Goal: Information Seeking & Learning: Learn about a topic

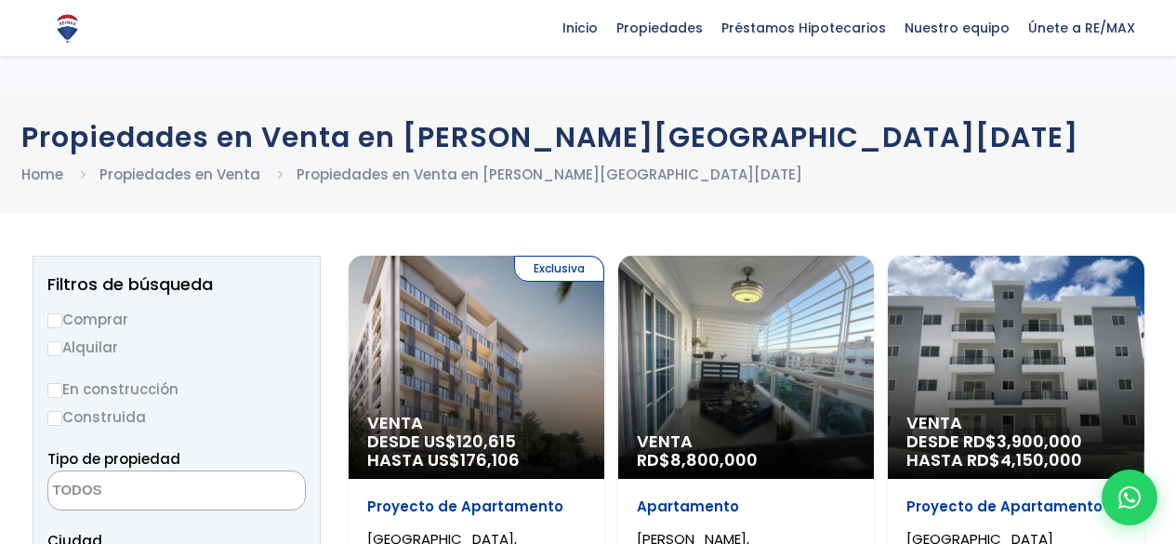
select select
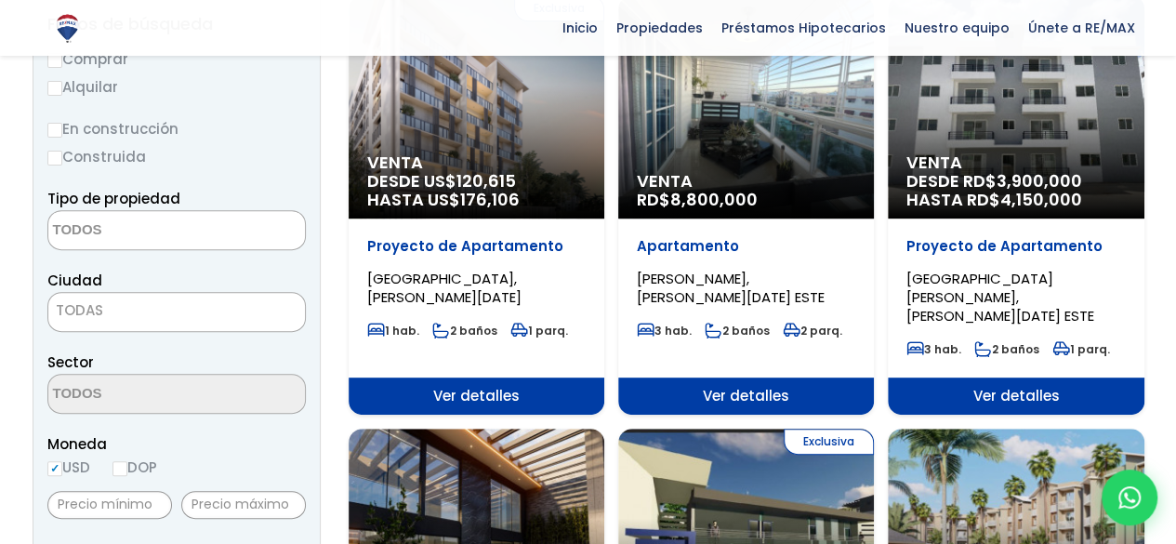
scroll to position [259, 0]
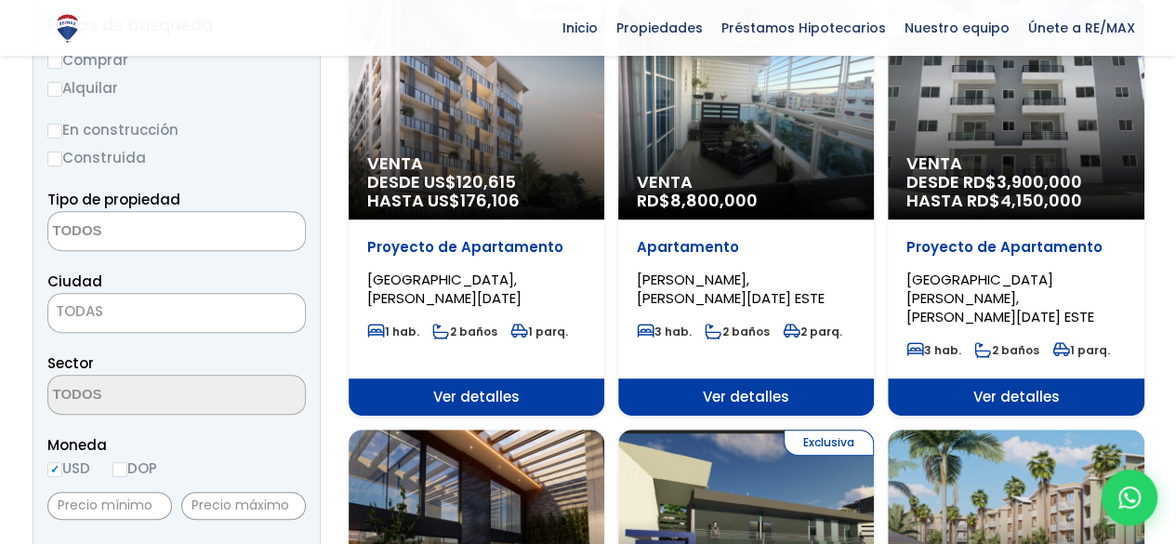
click at [604, 143] on div "Venta DESDE RD$ 3,900,000 HASTA RD$ 4,150,000" at bounding box center [476, 107] width 256 height 223
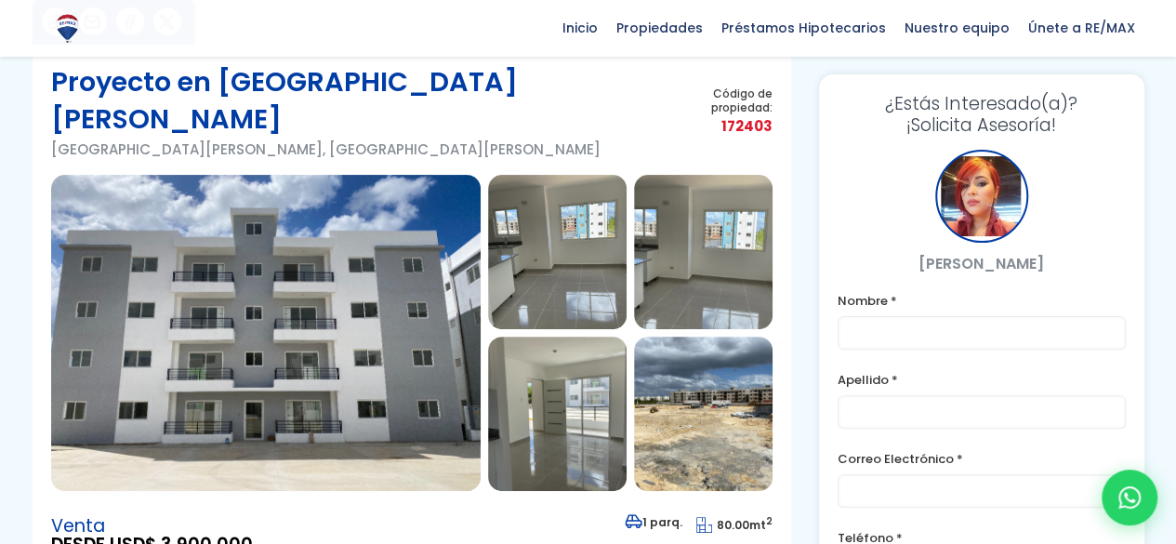
scroll to position [120, 0]
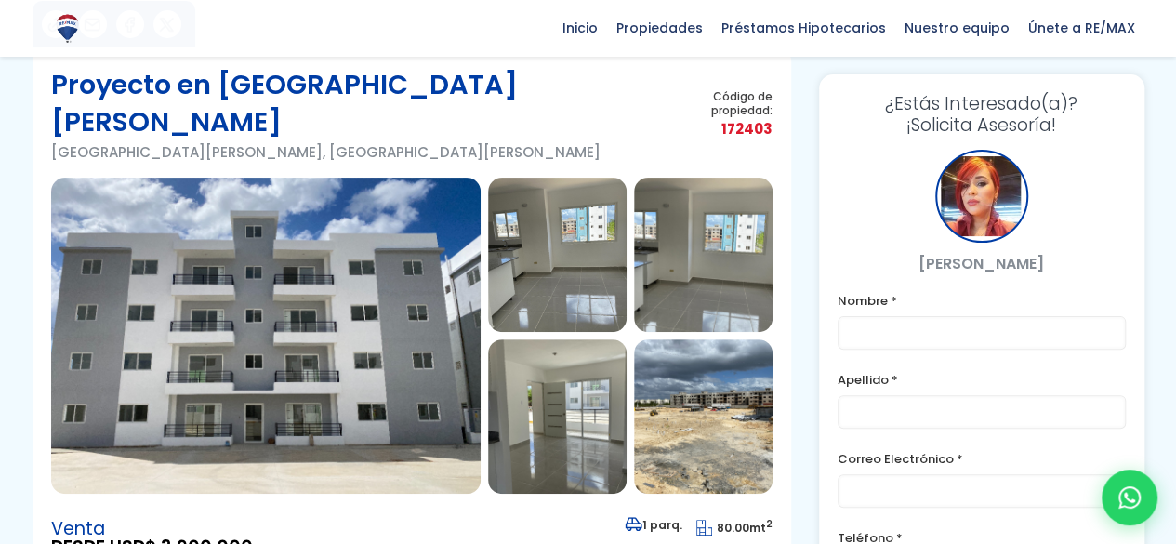
click at [582, 199] on img at bounding box center [557, 254] width 138 height 154
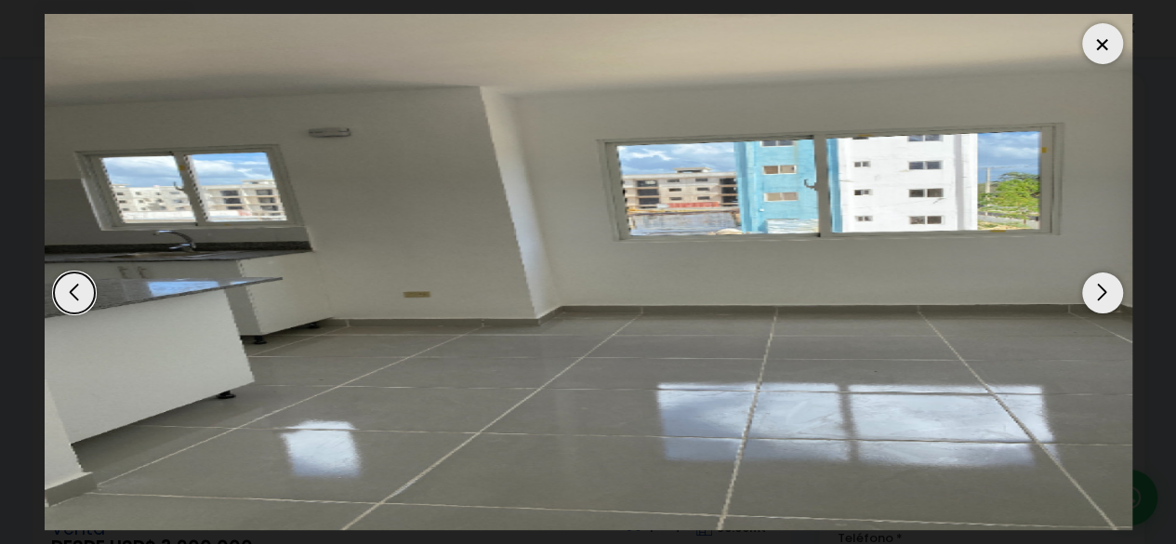
click at [1082, 283] on div "Next slide" at bounding box center [1102, 292] width 41 height 41
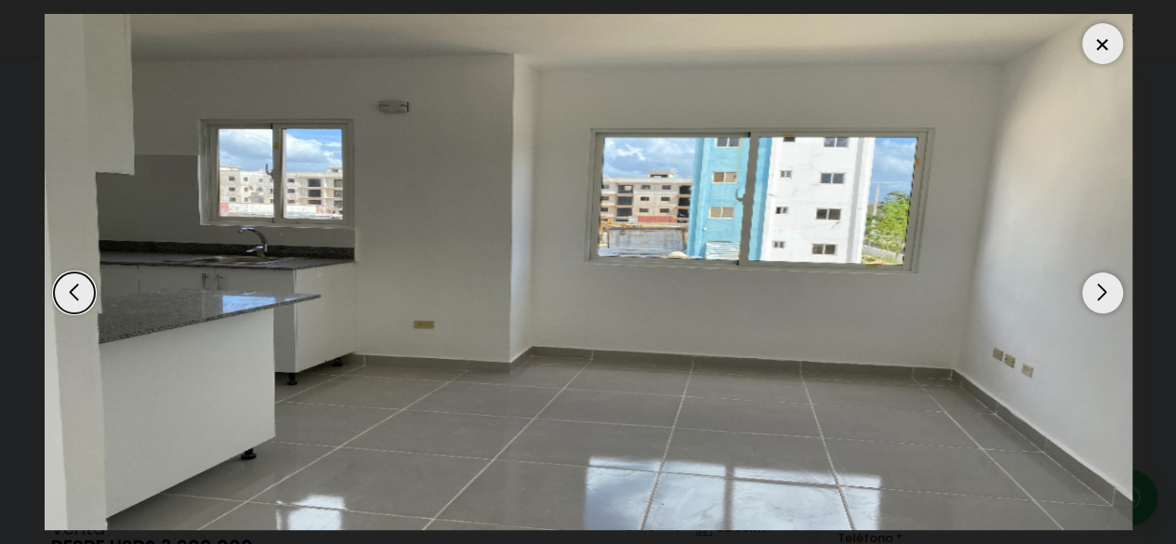
click at [1082, 283] on div "Next slide" at bounding box center [1102, 292] width 41 height 41
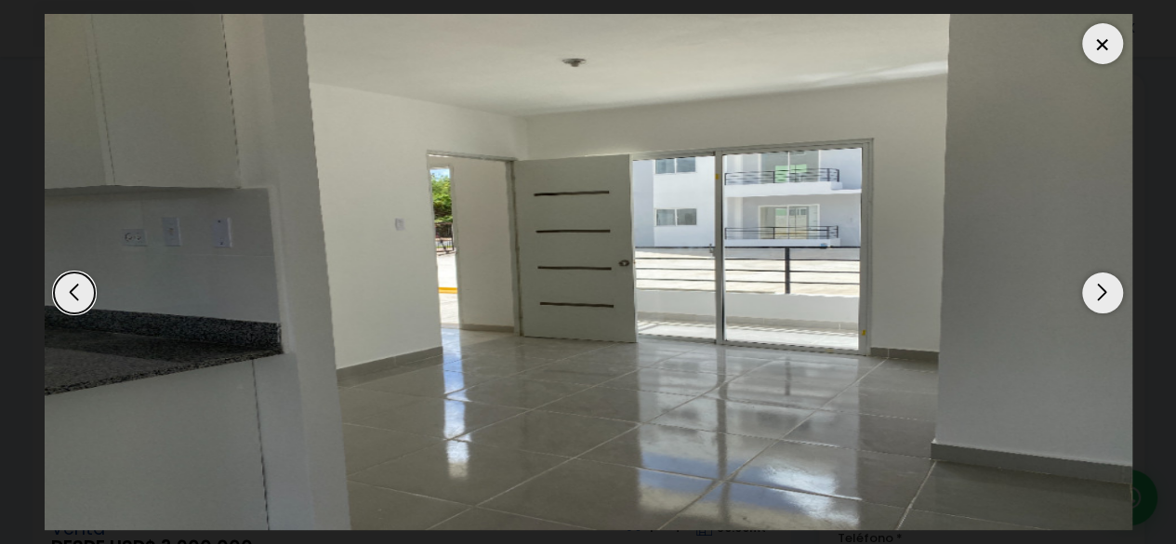
click at [1082, 283] on div "Next slide" at bounding box center [1102, 292] width 41 height 41
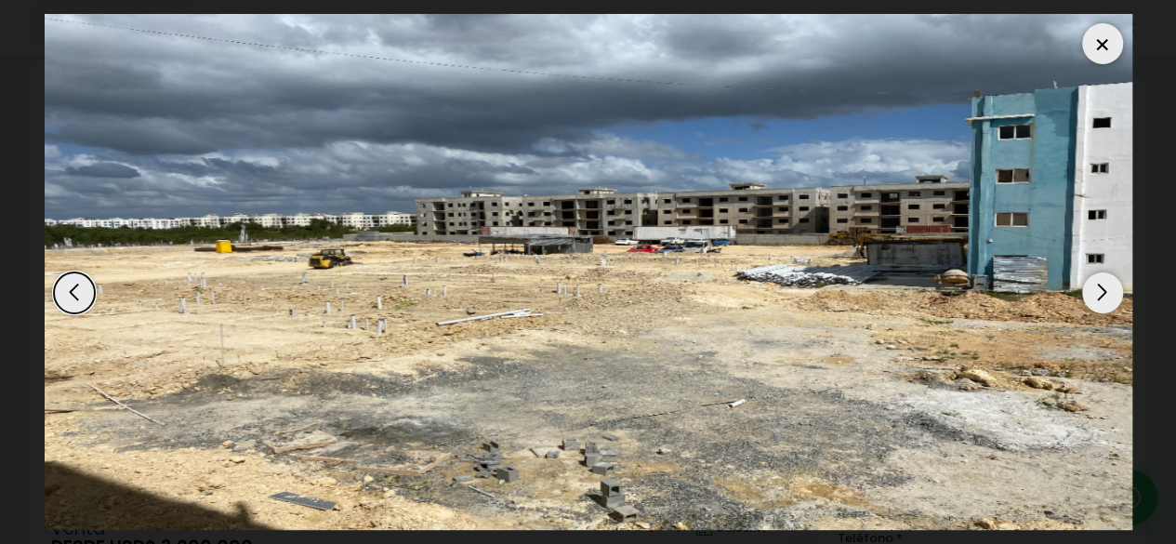
click at [1082, 283] on div "Next slide" at bounding box center [1102, 292] width 41 height 41
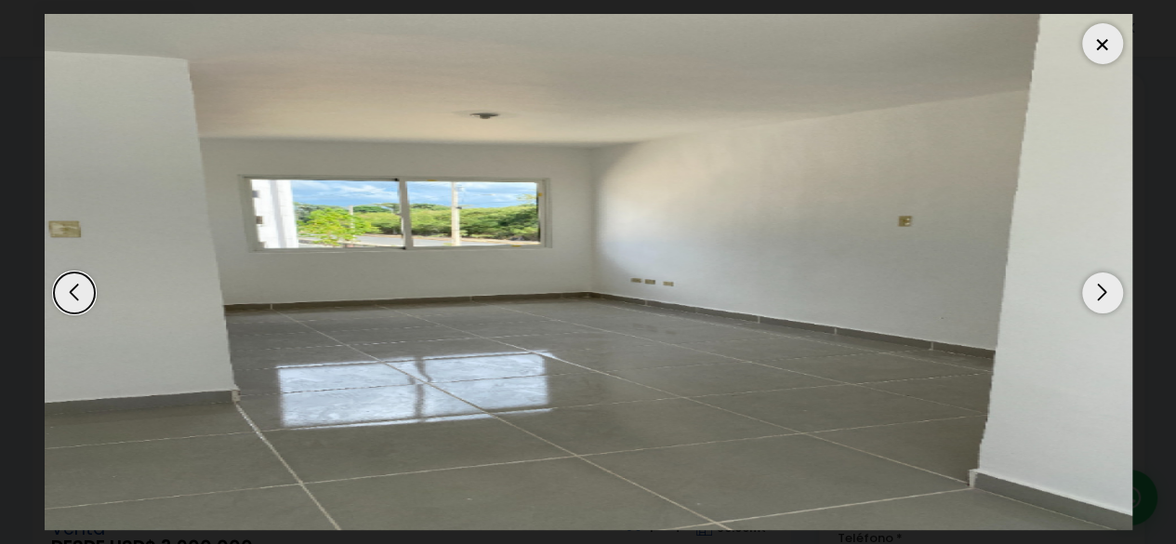
click at [1082, 283] on div "Next slide" at bounding box center [1102, 292] width 41 height 41
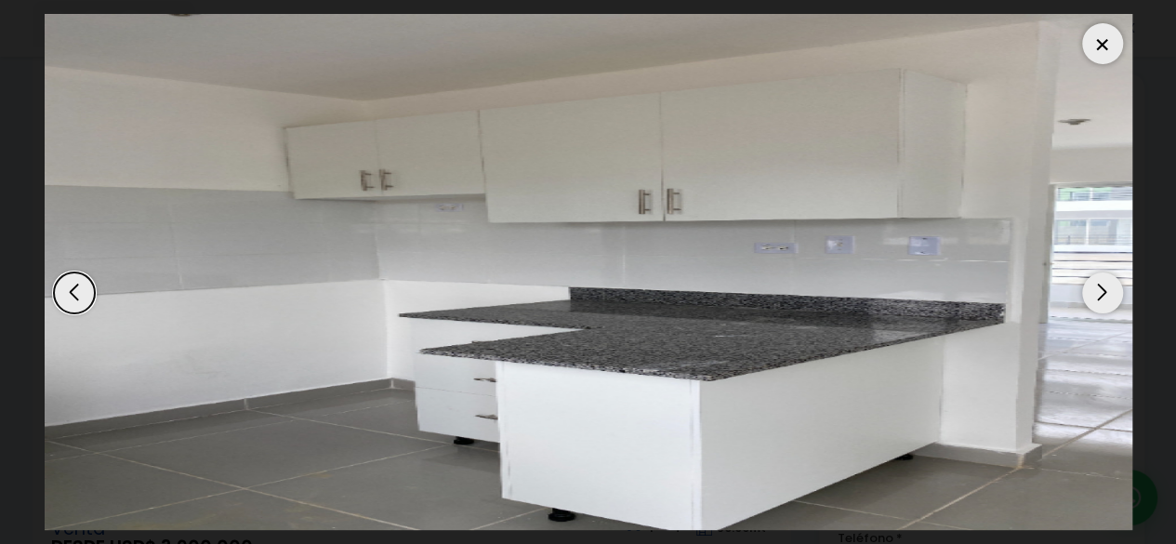
click at [1082, 283] on div "Next slide" at bounding box center [1102, 292] width 41 height 41
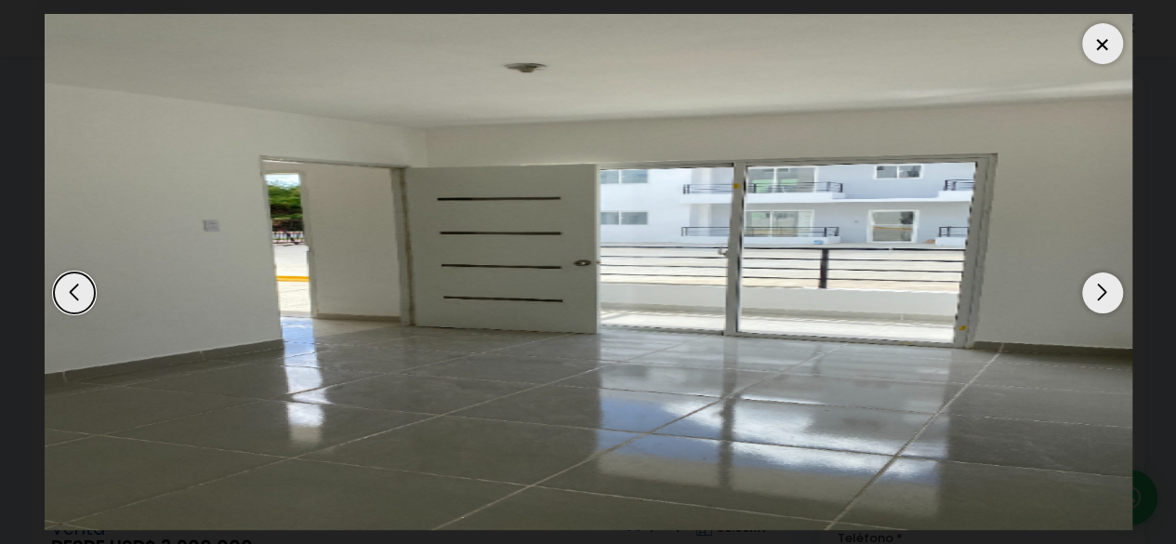
click at [1082, 283] on div "Next slide" at bounding box center [1102, 292] width 41 height 41
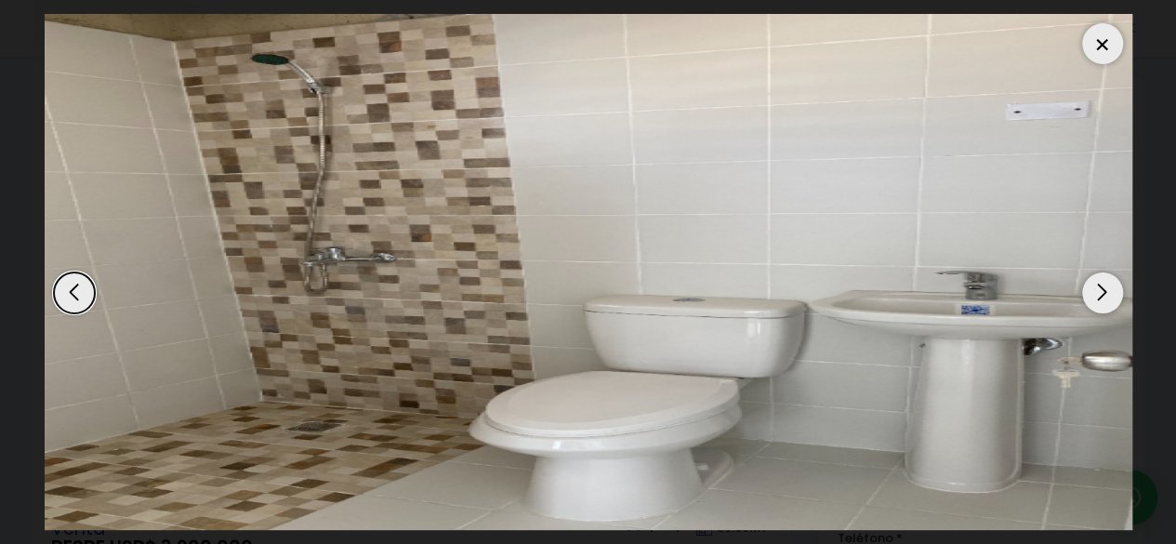
click at [1082, 283] on div "Next slide" at bounding box center [1102, 292] width 41 height 41
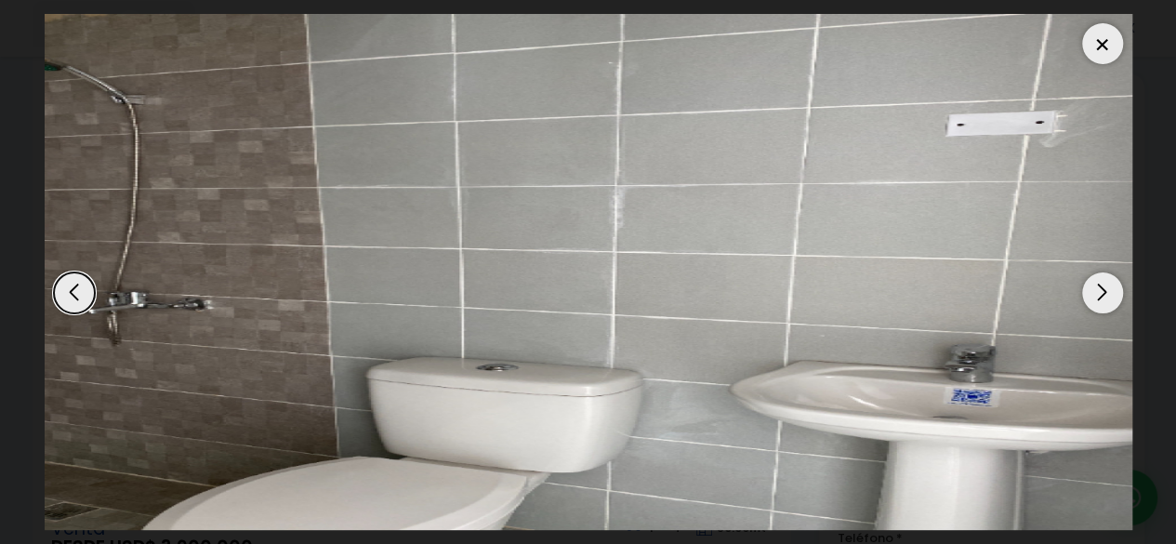
click at [1082, 283] on div "Next slide" at bounding box center [1102, 292] width 41 height 41
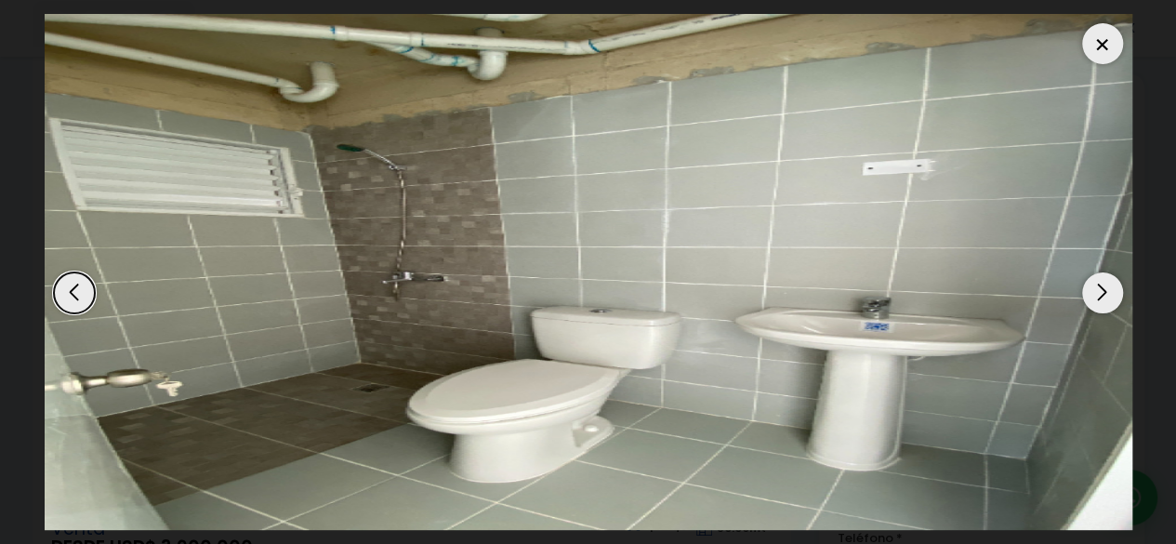
click at [1082, 283] on div "Next slide" at bounding box center [1102, 292] width 41 height 41
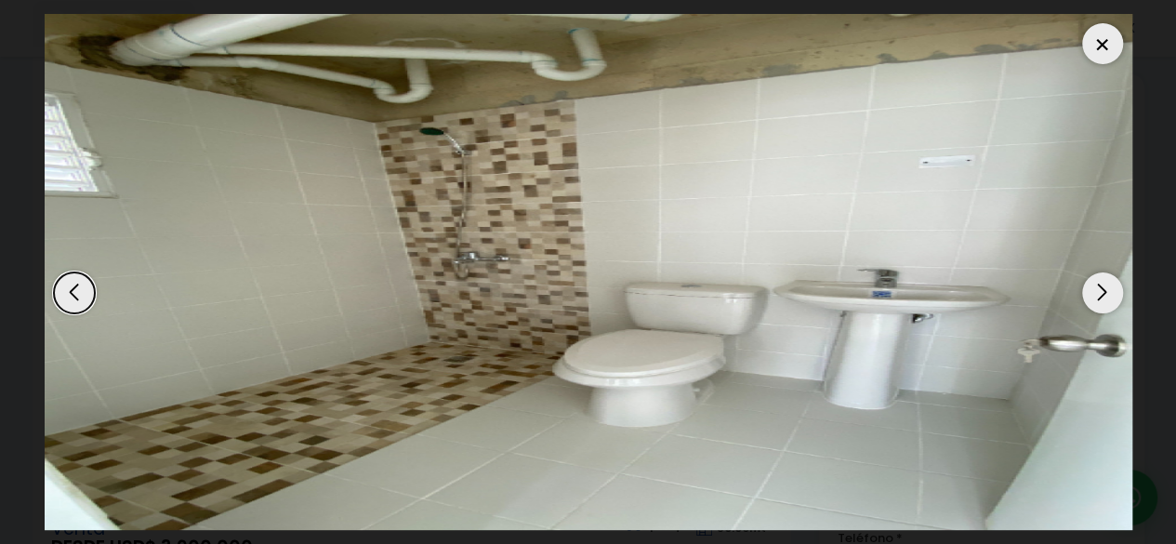
click at [1082, 283] on div "Next slide" at bounding box center [1102, 292] width 41 height 41
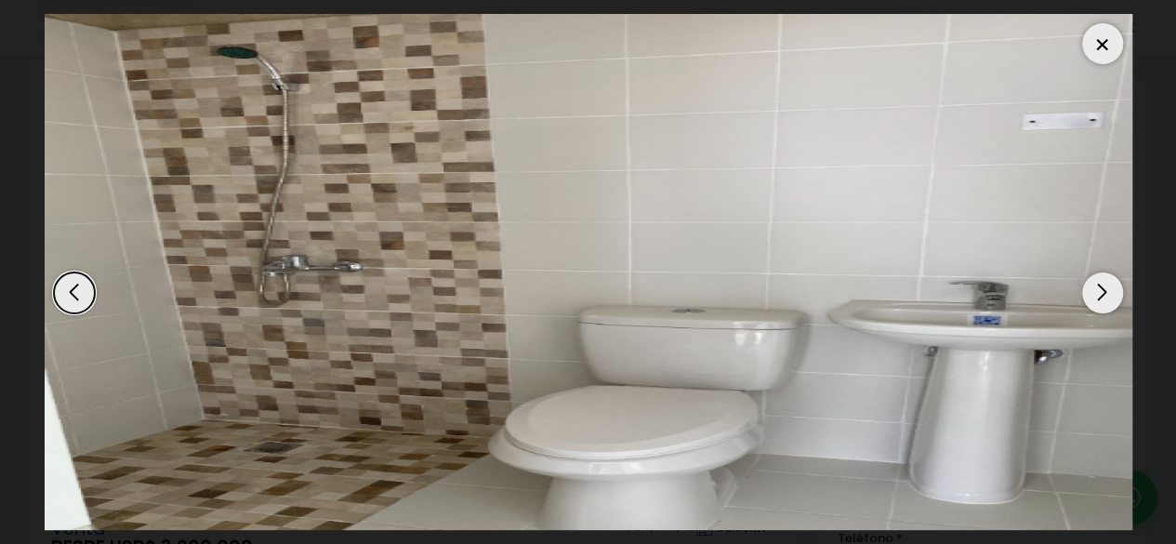
click at [1089, 40] on div at bounding box center [1102, 43] width 41 height 41
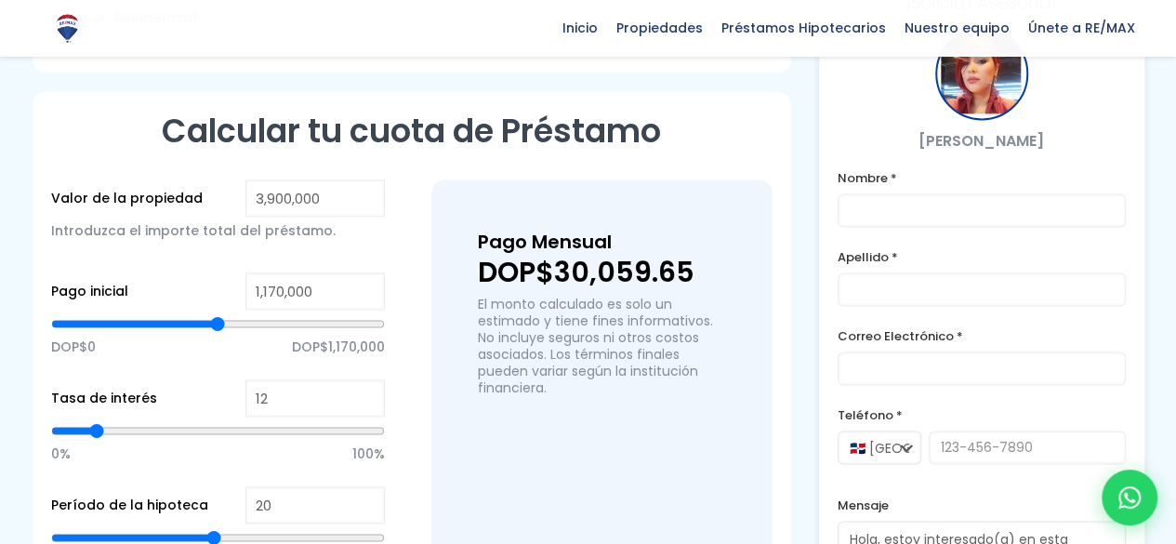
scroll to position [1248, 0]
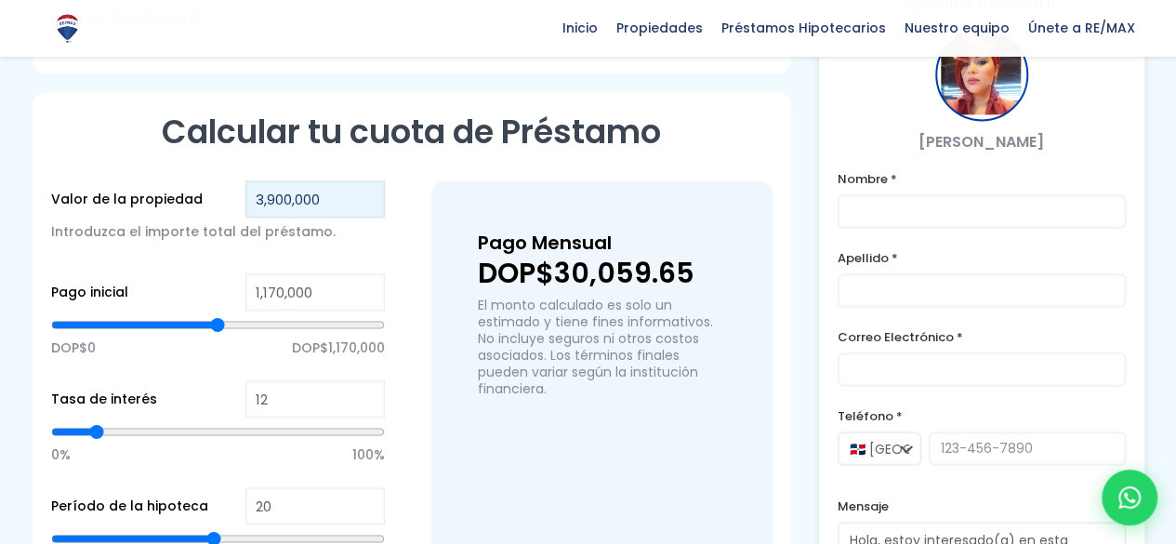
click at [342, 180] on input "3,900,000" at bounding box center [314, 198] width 139 height 37
click at [186, 334] on p "DOP$0 DOP$1,170,000" at bounding box center [218, 348] width 334 height 28
type input "1,950,178"
type input "1950178"
type input "1,919,883"
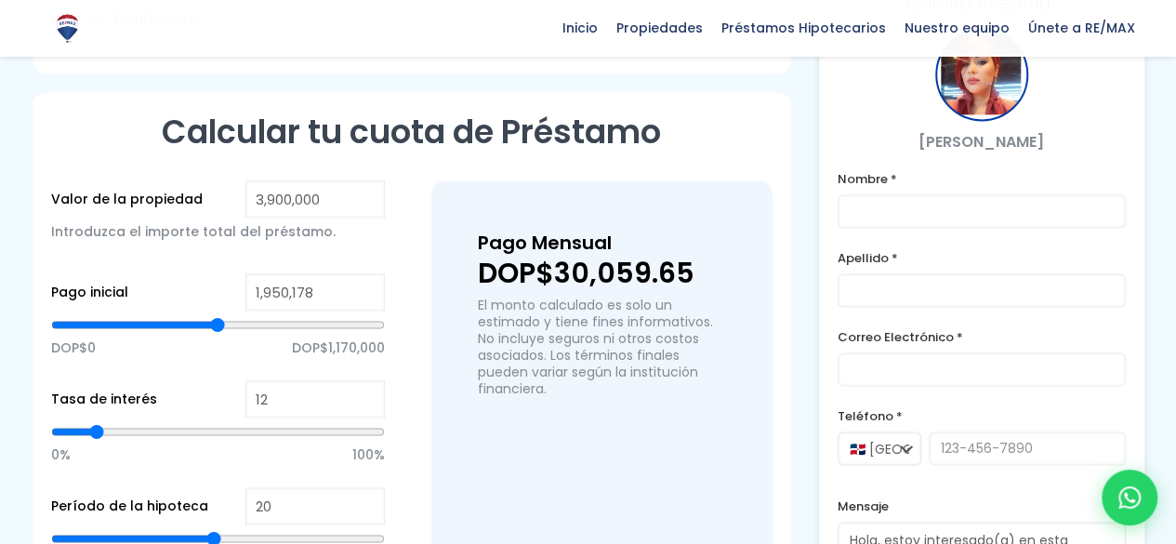
type input "1919883"
type input "1,851,722"
type input "1851722"
type input "1,722,972"
type input "1722972"
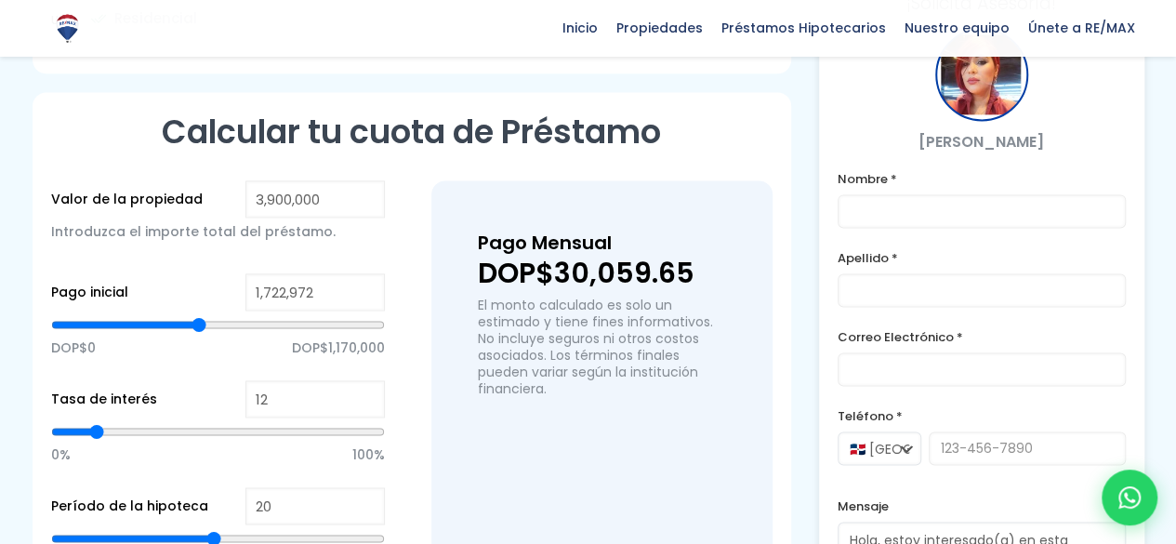
type input "1,601,796"
type input "1601796"
type input "1,526,061"
type input "1526061"
type input "1,518,488"
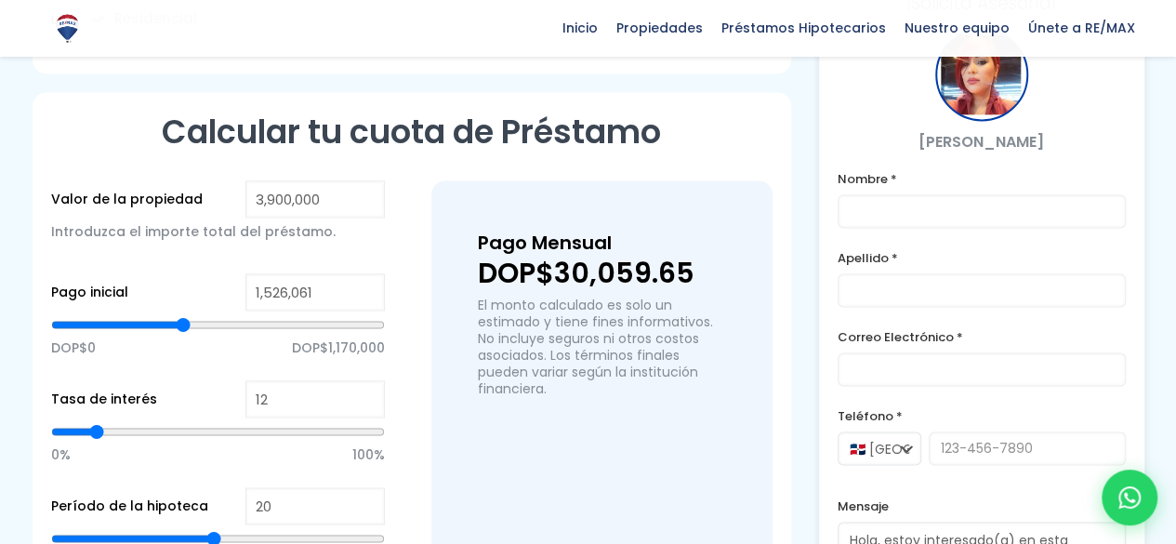
type input "1518488"
type input "1,435,179"
type input "1435179"
type input "1,382,165"
type input "1382165"
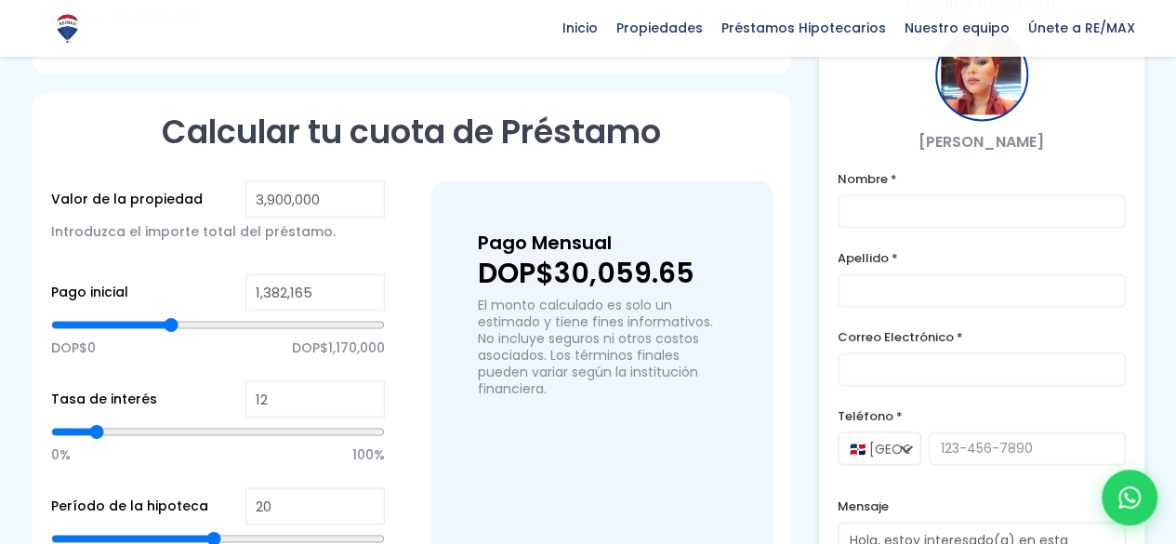
type input "1,298,856"
type input "1298856"
type input "1,245,842"
type input "1245842"
type input "1,147,386"
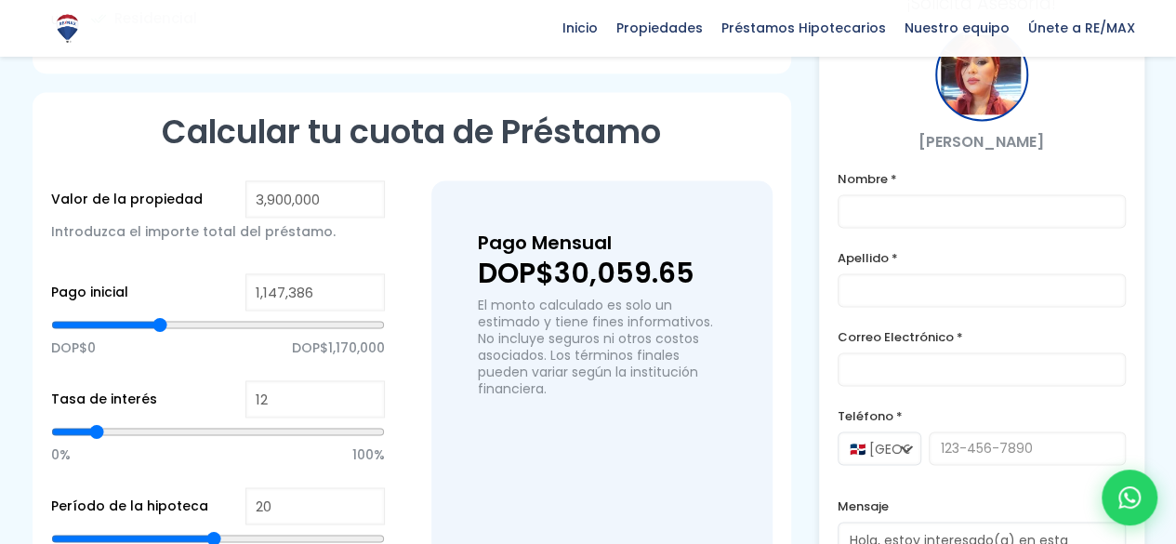
type input "1147386"
type input "1,079,224"
type input "1079224"
type input "1,026,210"
type input "1026210"
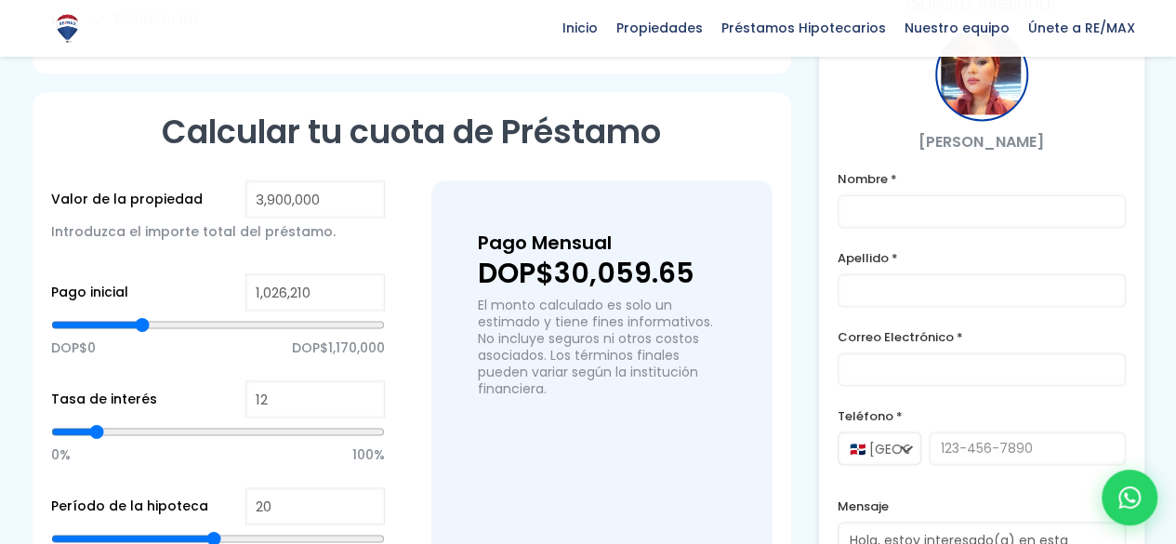
type input "988,342"
type input "988342"
type input "973,195"
type input "973195"
type input "950,475"
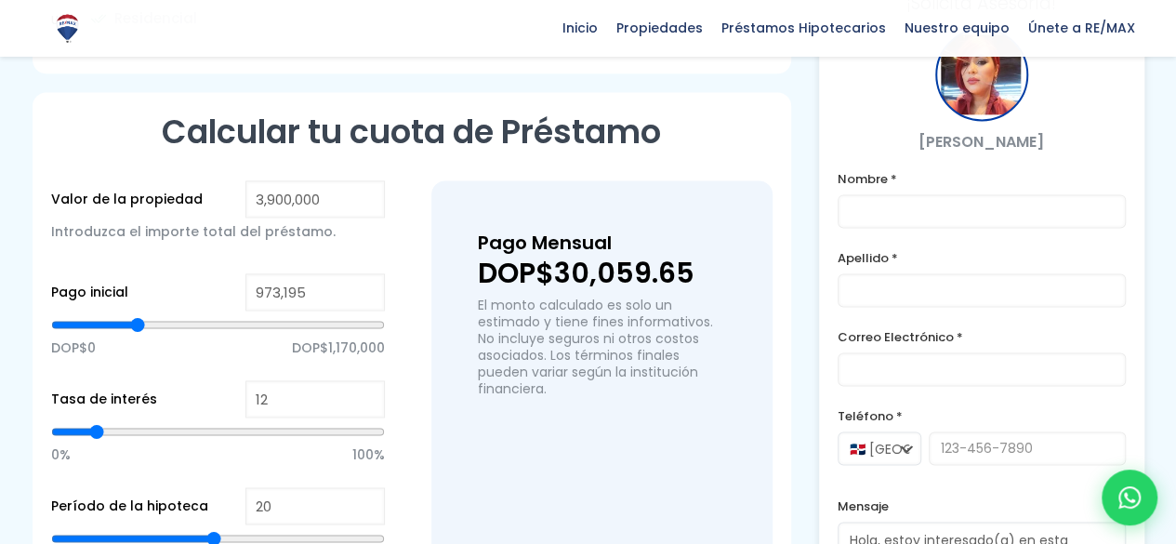
type input "950475"
type input "942,901"
type input "942901"
type input "935,328"
type input "935328"
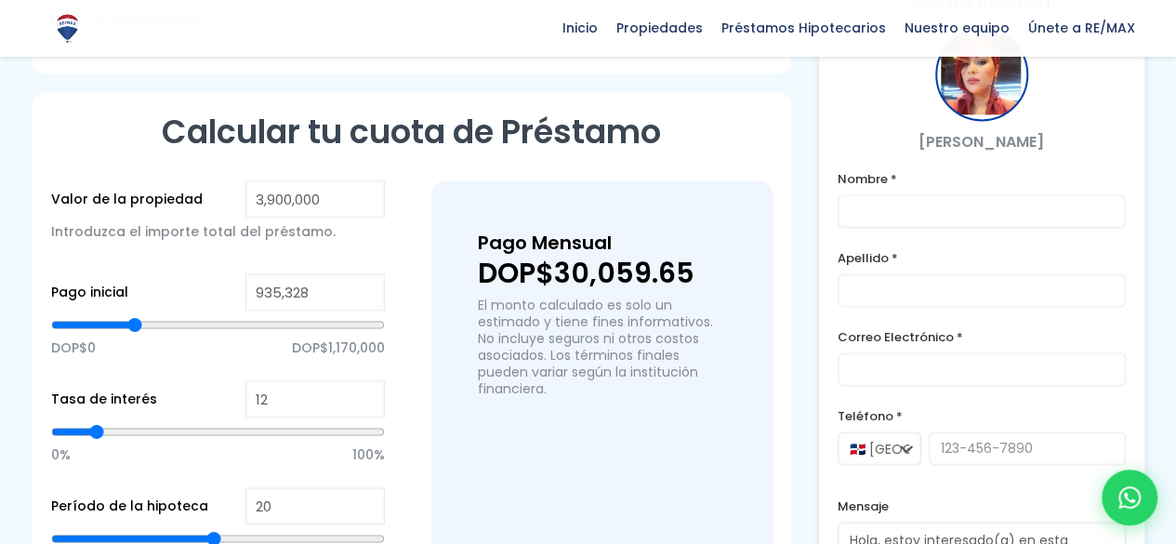
type input "927,754"
type input "927754"
type input "882,313"
type input "882313"
type input "867,166"
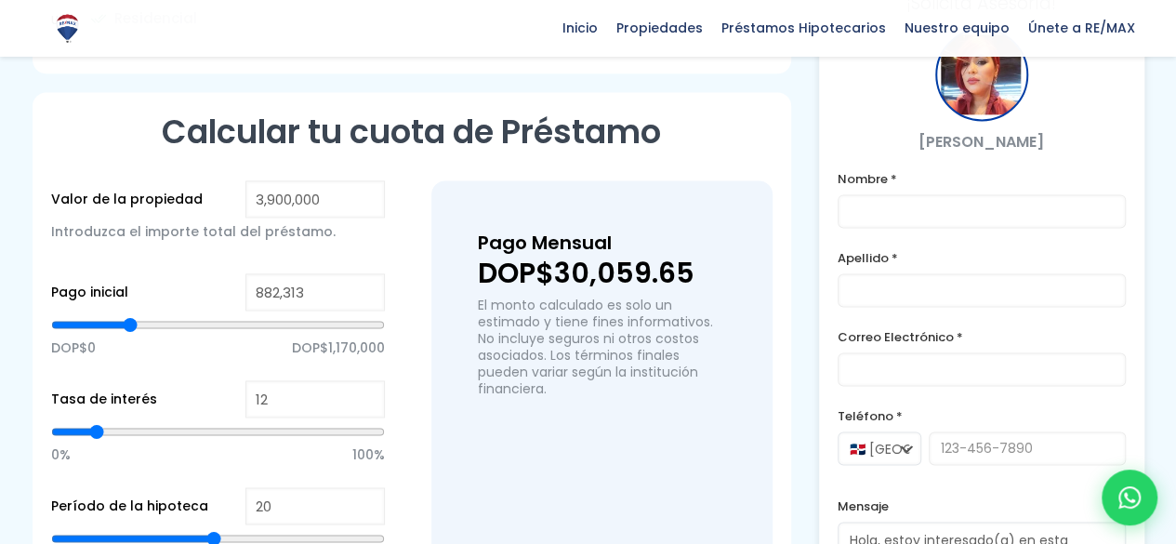
type input "867166"
type input "852,019"
type input "852019"
type input "844,446"
type input "844446"
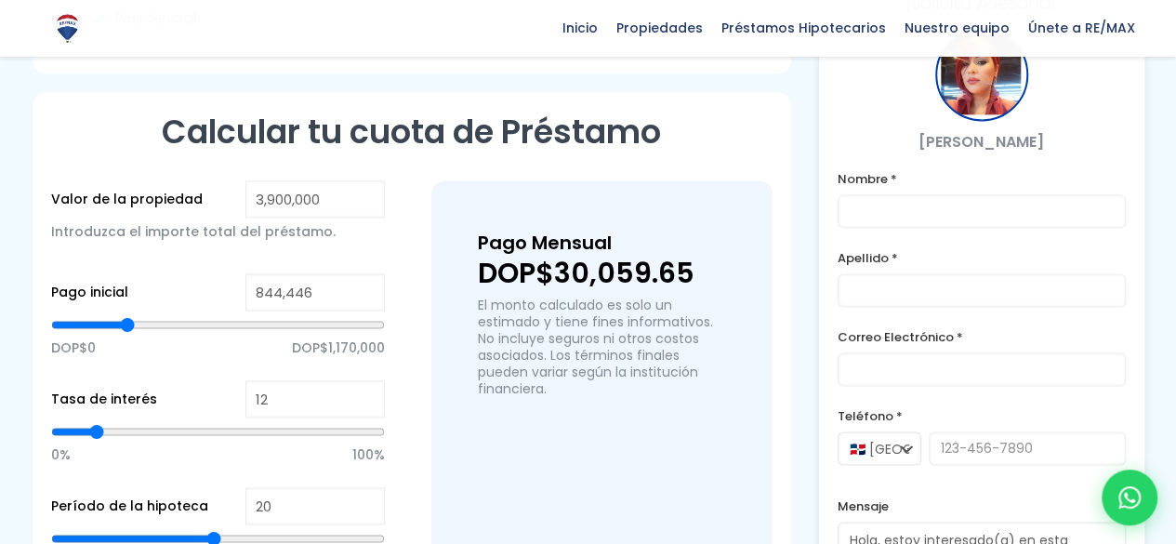
type input "836,872"
type input "836872"
type input "814,152"
type input "814152"
type input "806,578"
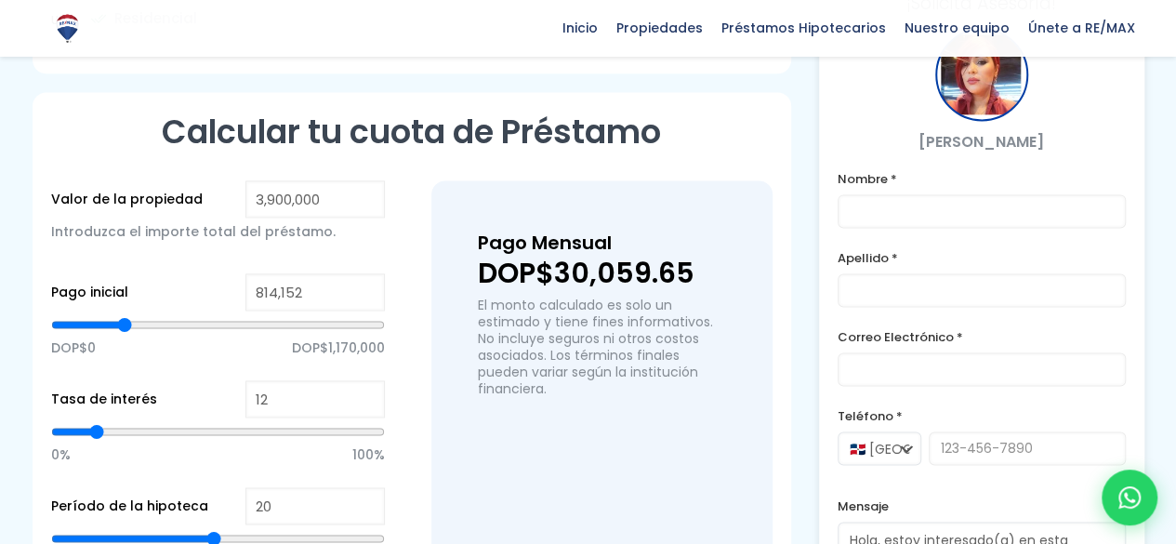
type input "806578"
type input "799,005"
type input "799005"
type input "791,431"
type input "791431"
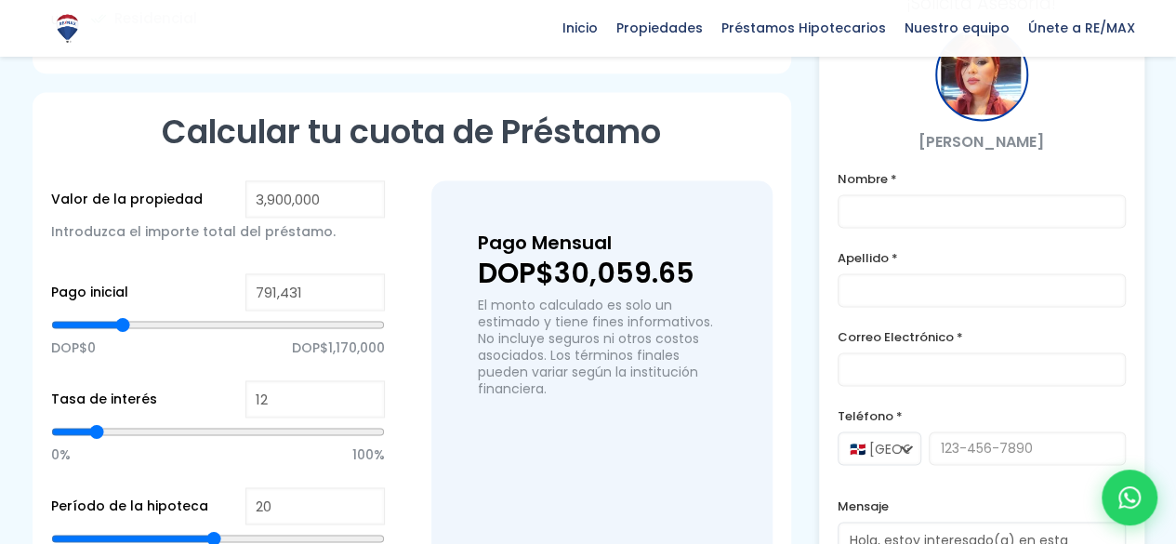
type input "783,858"
type input "783858"
type input "776,284"
type input "776284"
type input "745,990"
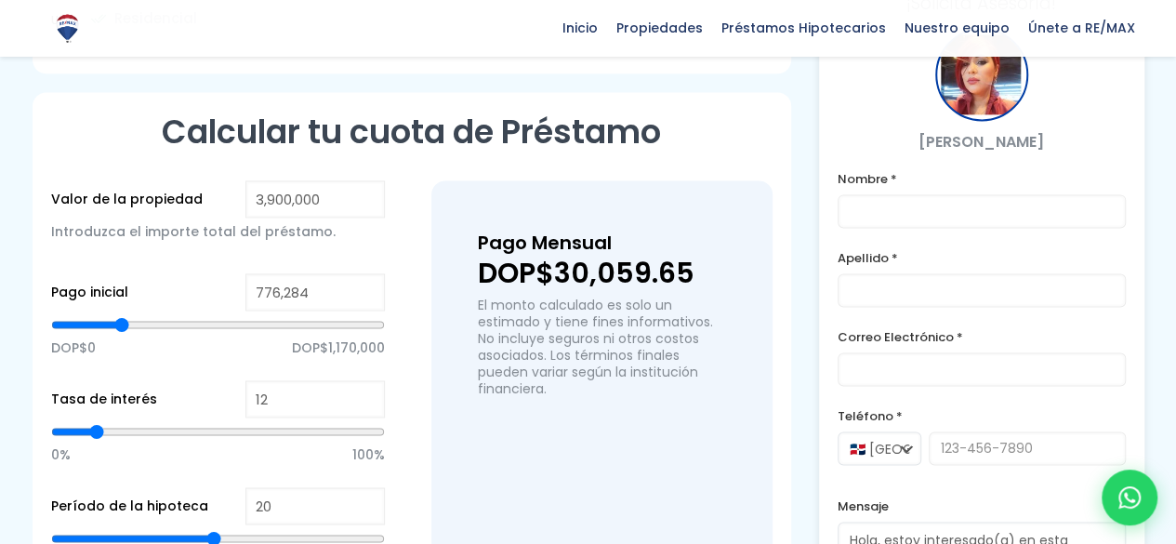
type input "745990"
type input "715,696"
type input "715696"
type input "685,402"
type input "685402"
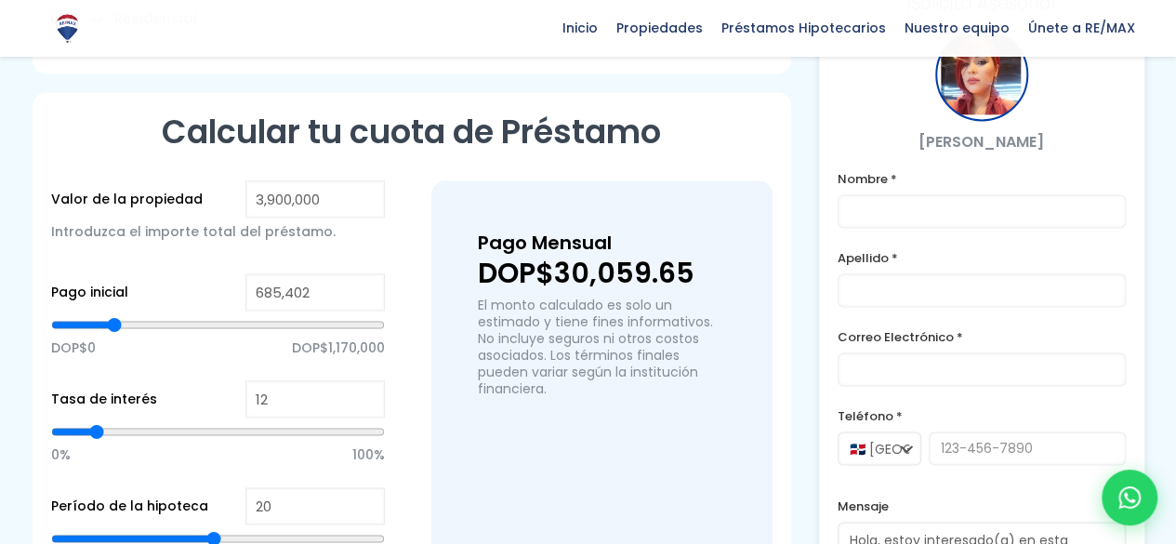
type input "670,255"
type input "670255"
type input "655,108"
type input "655108"
type input "647,535"
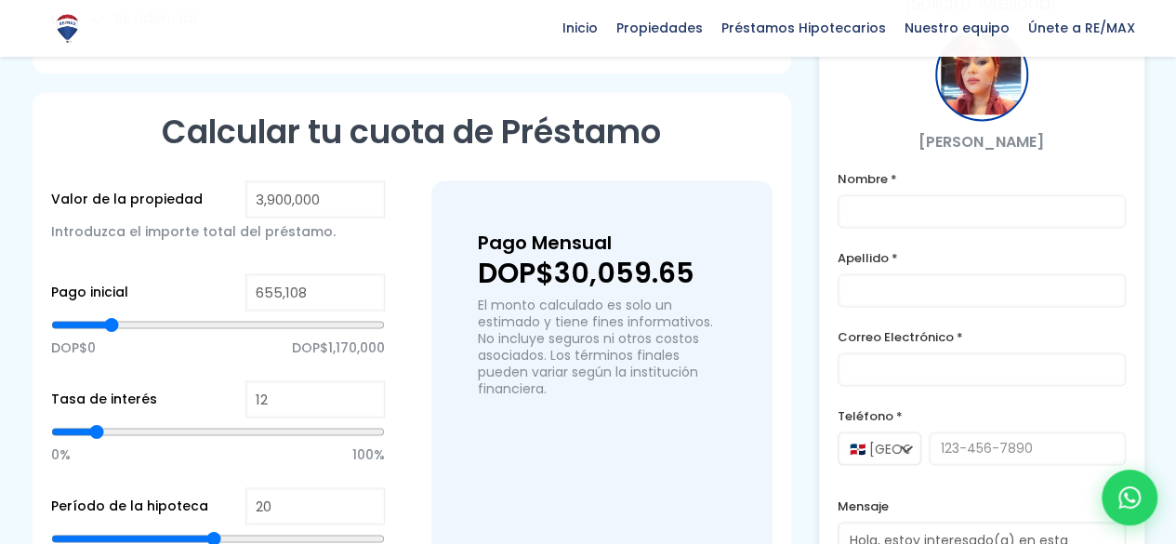
type input "647535"
type input "639,961"
type input "639961"
type input "632,388"
type input "632388"
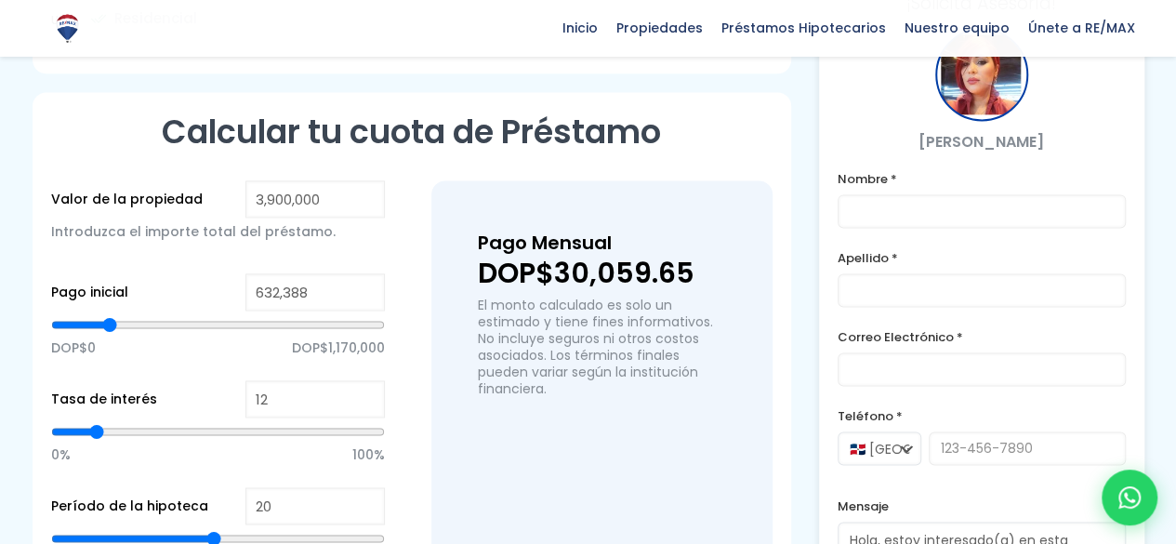
type input "639,961"
type input "639961"
type input "655,108"
type input "655108"
type input "670,255"
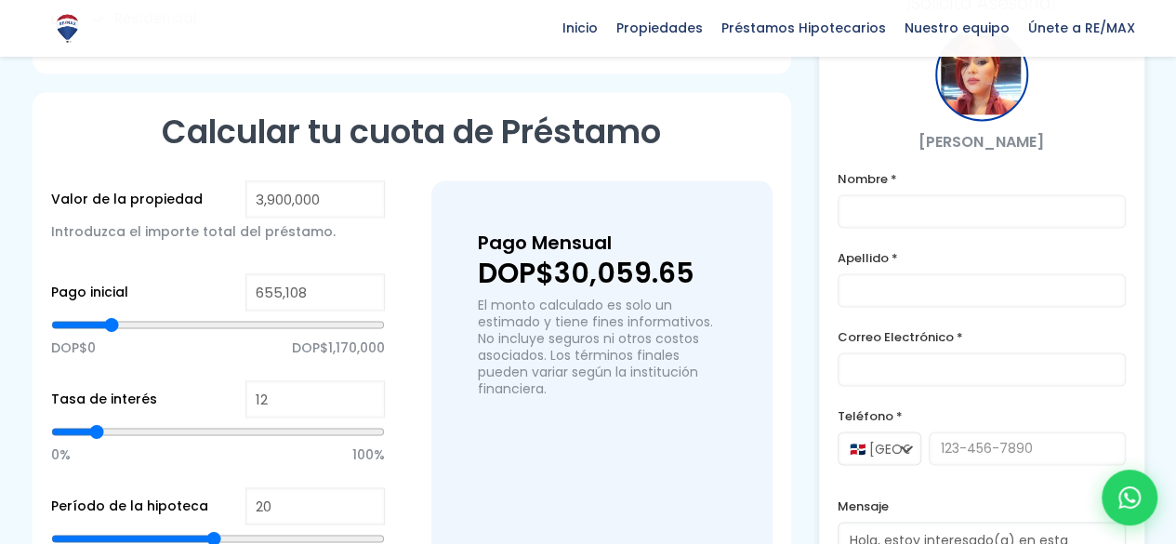
type input "670255"
type input "677,829"
type input "677829"
type input "692,976"
type input "692976"
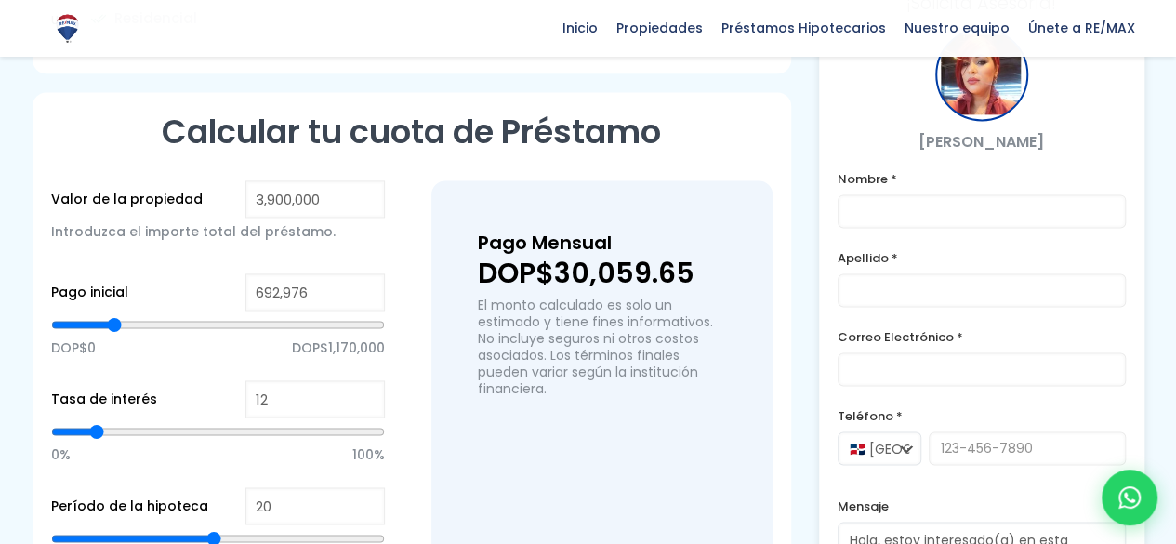
type input "700,549"
type input "700549"
type input "715,696"
type input "715696"
type input "730,843"
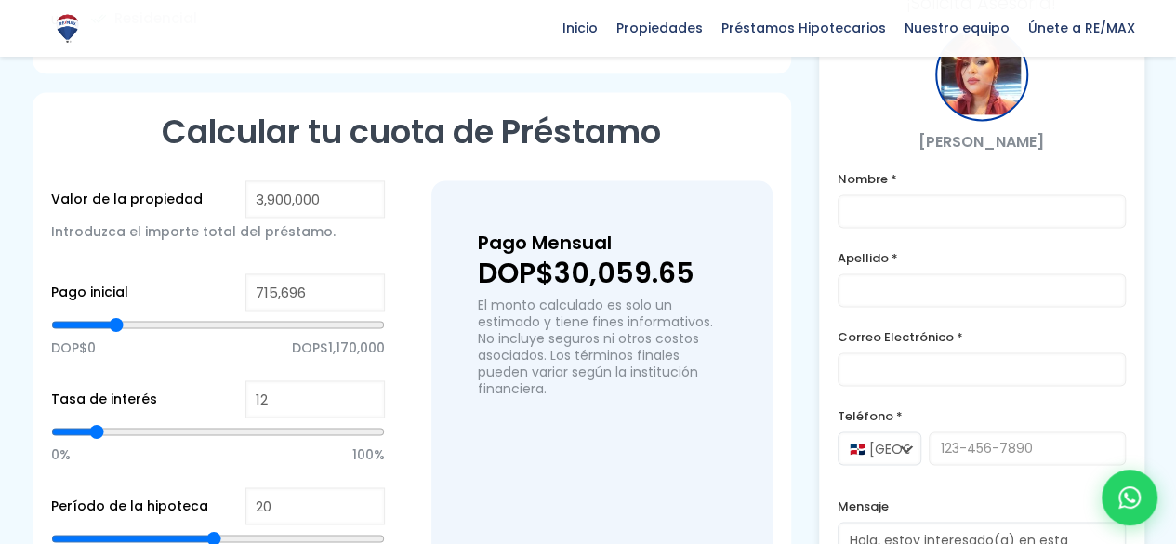
type input "730843"
type input "738,417"
type input "738417"
type input "753,564"
type input "753564"
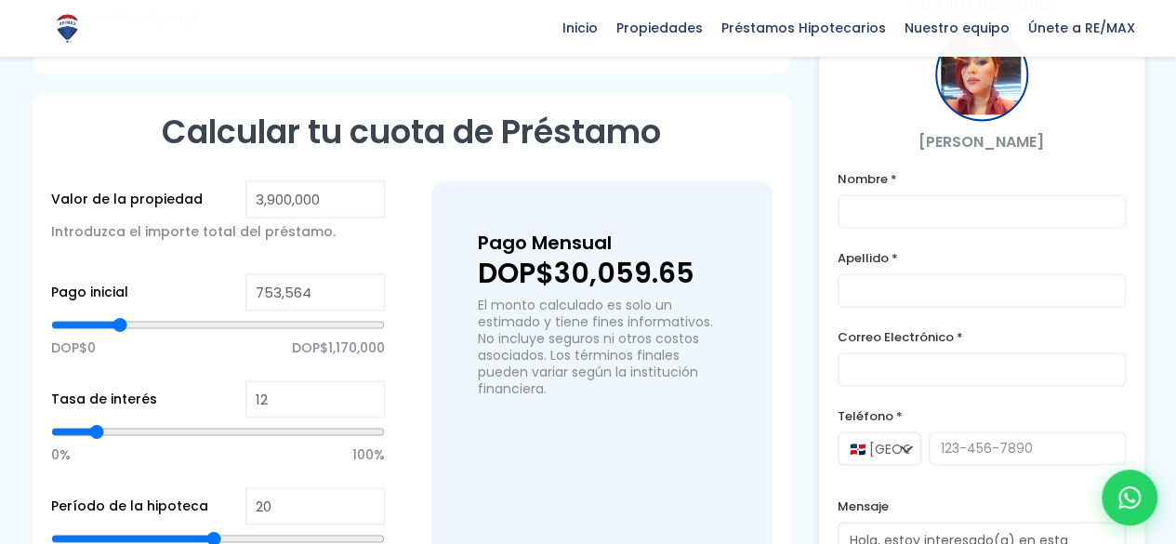
type input "768,711"
type input "768711"
type input "776,284"
type input "776284"
type input "783,858"
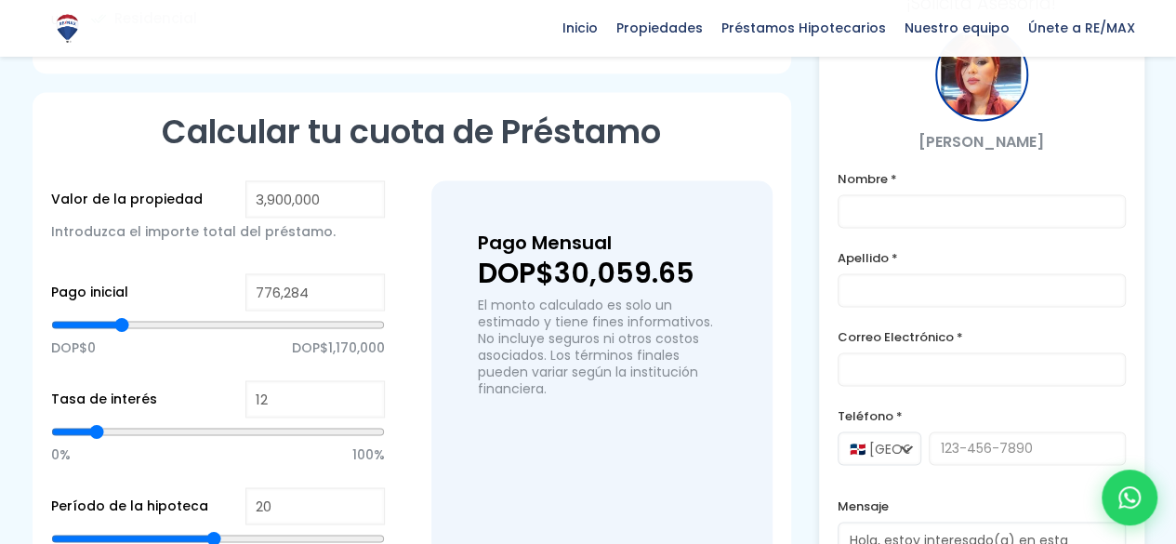
type input "783858"
type input "768,711"
type input "768711"
type input "738,417"
type input "738417"
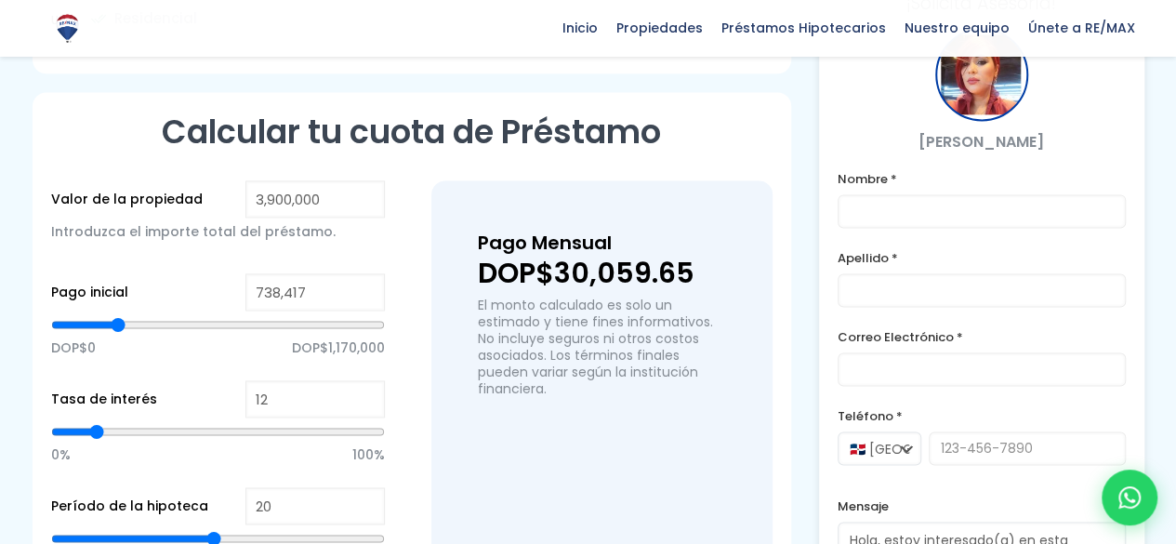
type input "723,270"
type input "723270"
type input "708,123"
type input "708123"
type input "692,976"
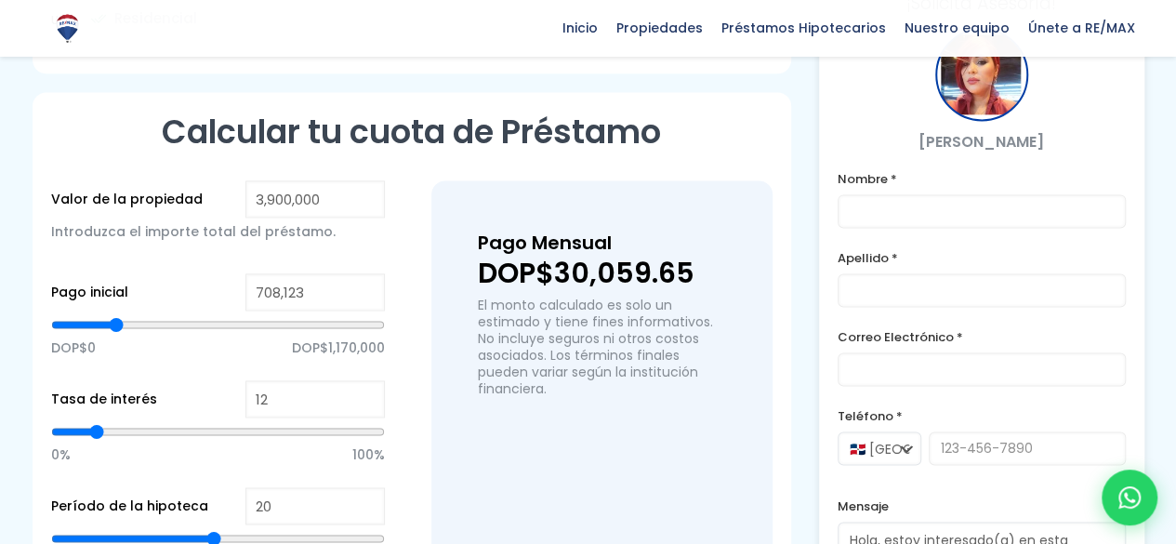
type input "692976"
type input "677,829"
type input "677829"
type input "670,255"
type input "670255"
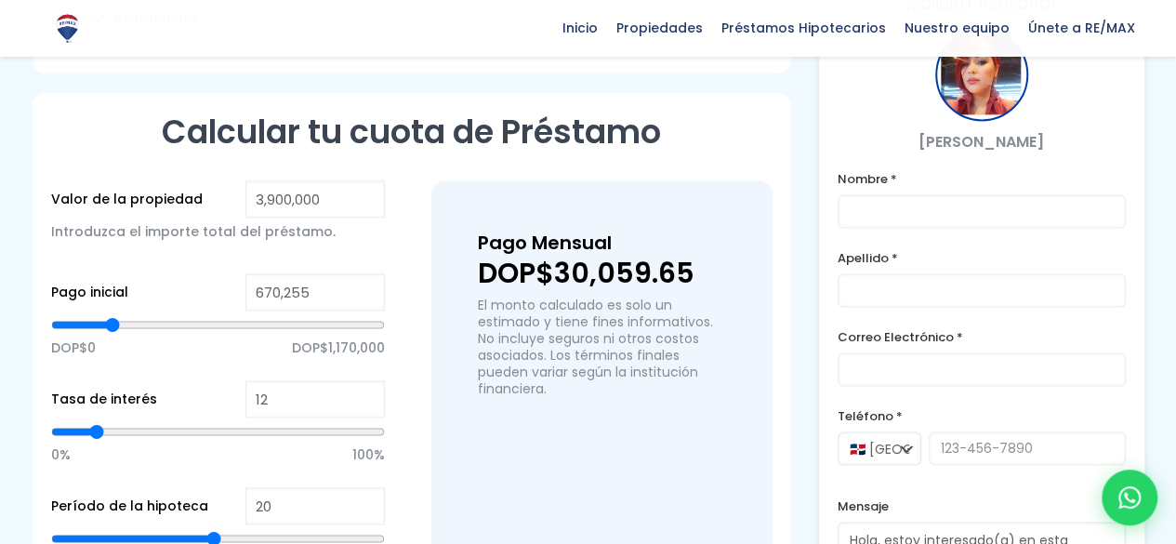
type input "662,682"
type input "662682"
type input "655,108"
drag, startPoint x: 217, startPoint y: 283, endPoint x: 112, endPoint y: 297, distance: 106.8
type input "655108"
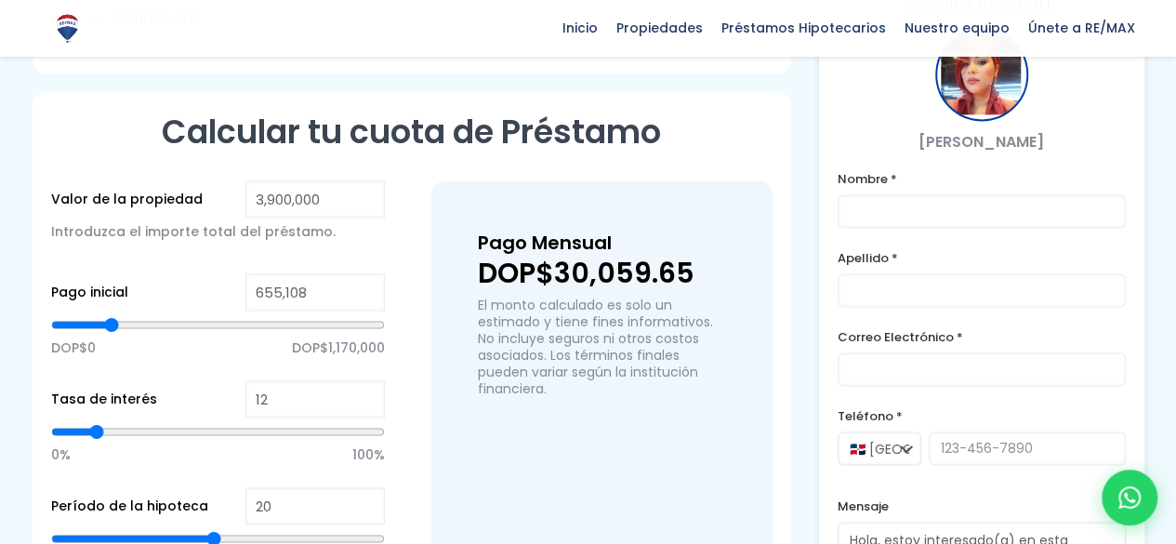
click at [112, 315] on input "range" at bounding box center [218, 324] width 334 height 19
type input "624,814"
type input "624814"
type input "639,961"
type input "639961"
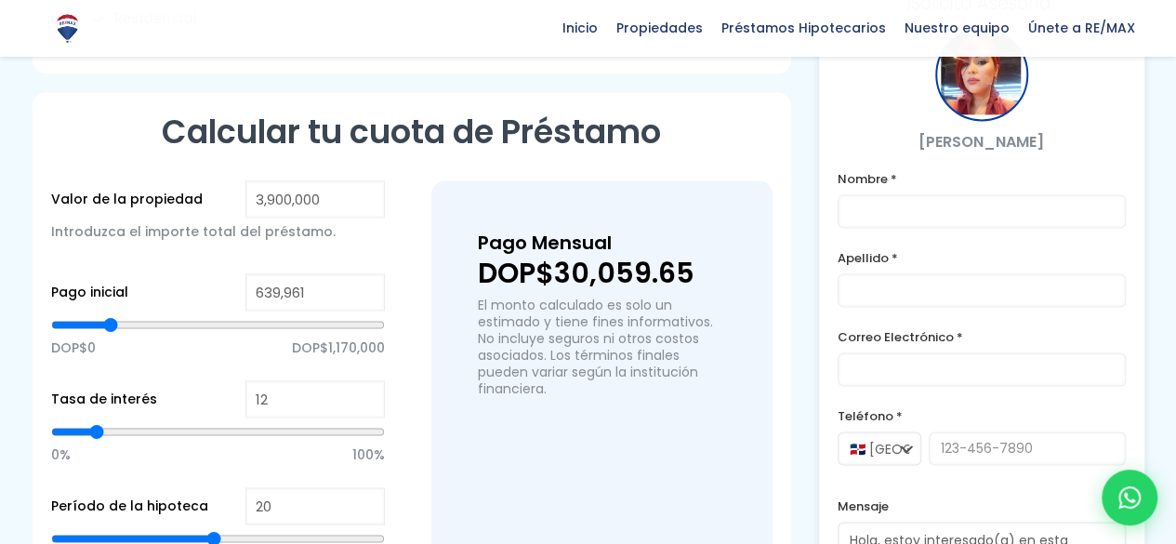
type input "647,535"
type input "647535"
type input "670,255"
type input "670255"
type input "685,402"
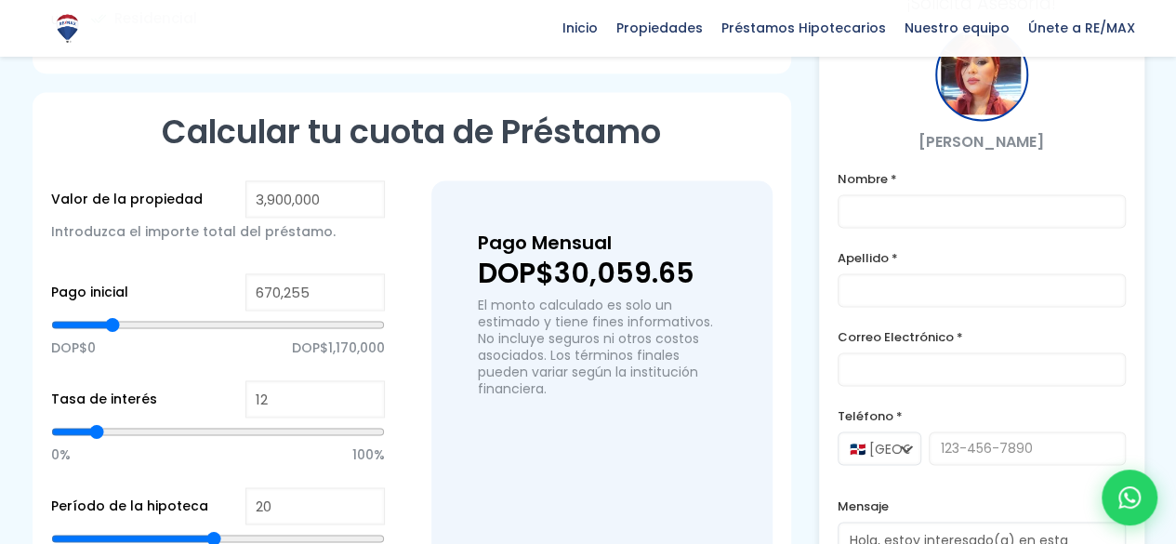
type input "685402"
type input "692,976"
type input "692976"
type input "708,123"
type input "708123"
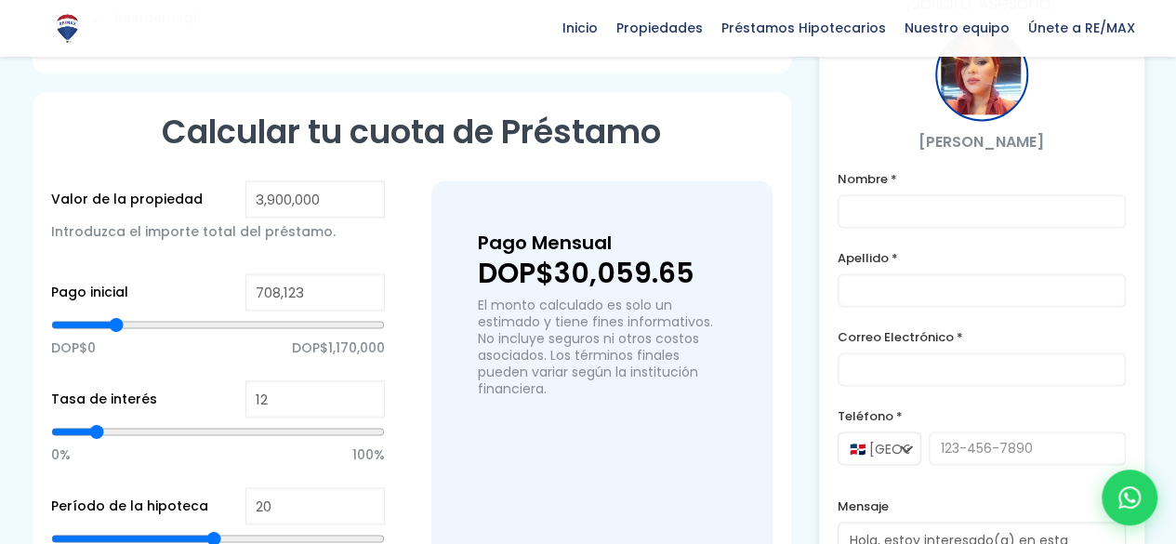
type input "715,696"
type input "715696"
type input "723,270"
type input "723270"
type input "730,843"
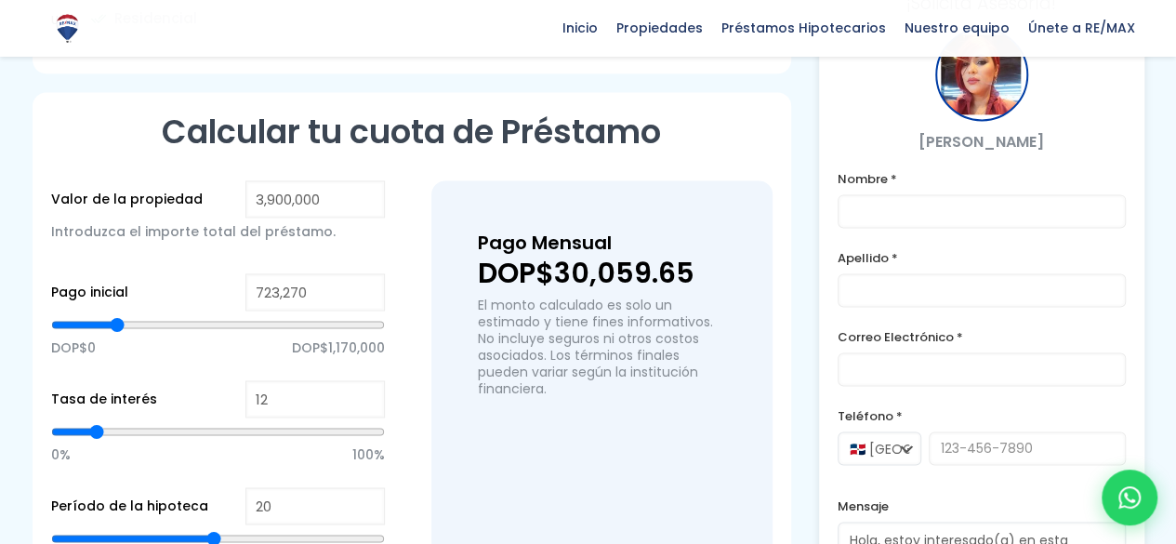
type input "730843"
type input "738,417"
type input "738417"
type input "745,990"
type input "745990"
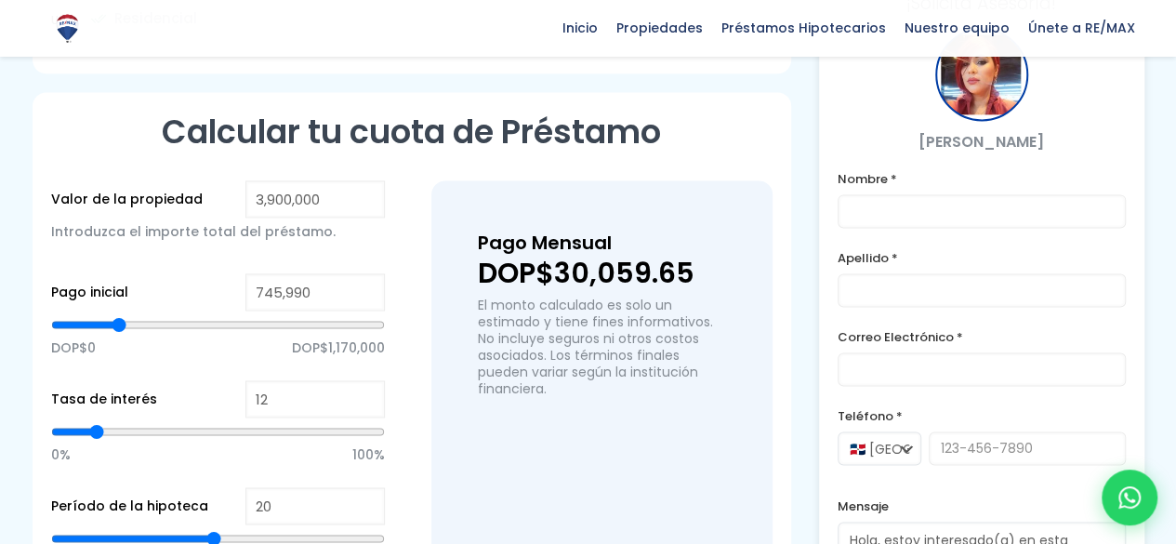
type input "753,564"
type input "753564"
type input "761,137"
type input "761137"
type input "768,711"
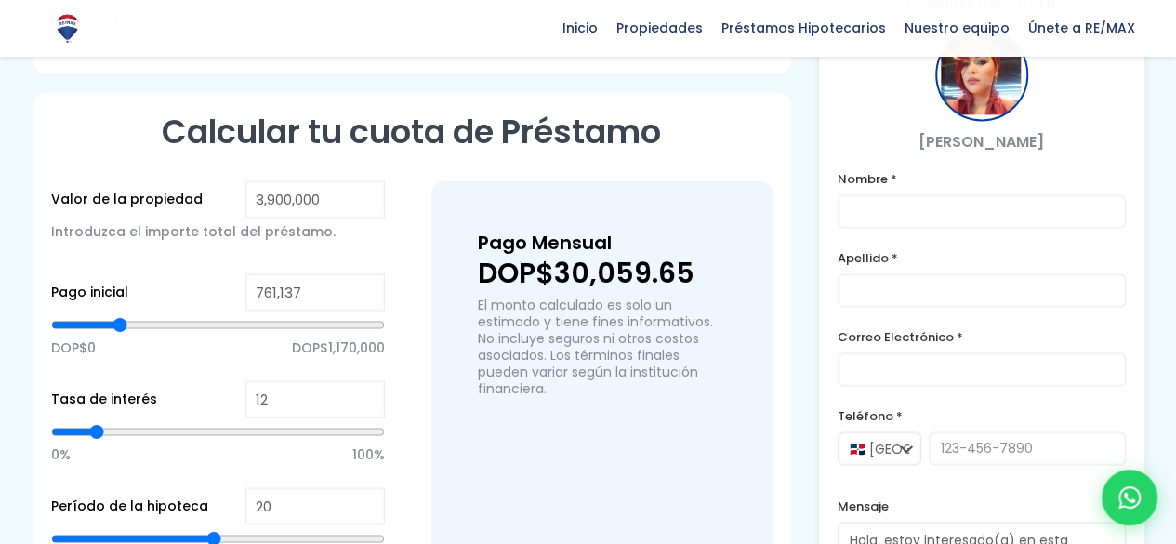
type input "768711"
type input "776,284"
type input "776284"
type input "783,858"
type input "783858"
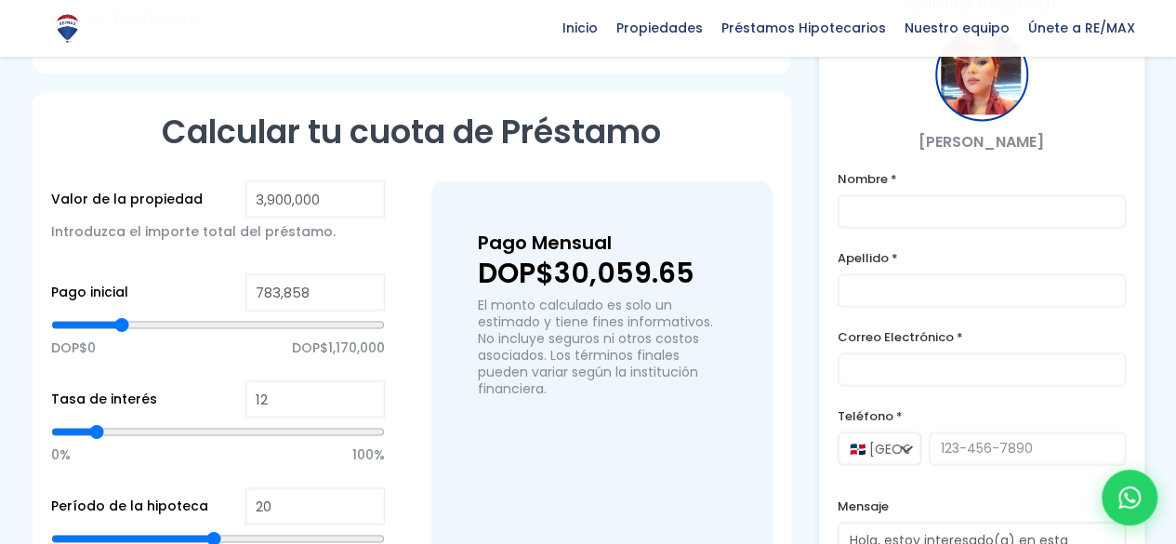
type input "791,431"
type input "791431"
type input "799,005"
type input "799005"
type input "814,152"
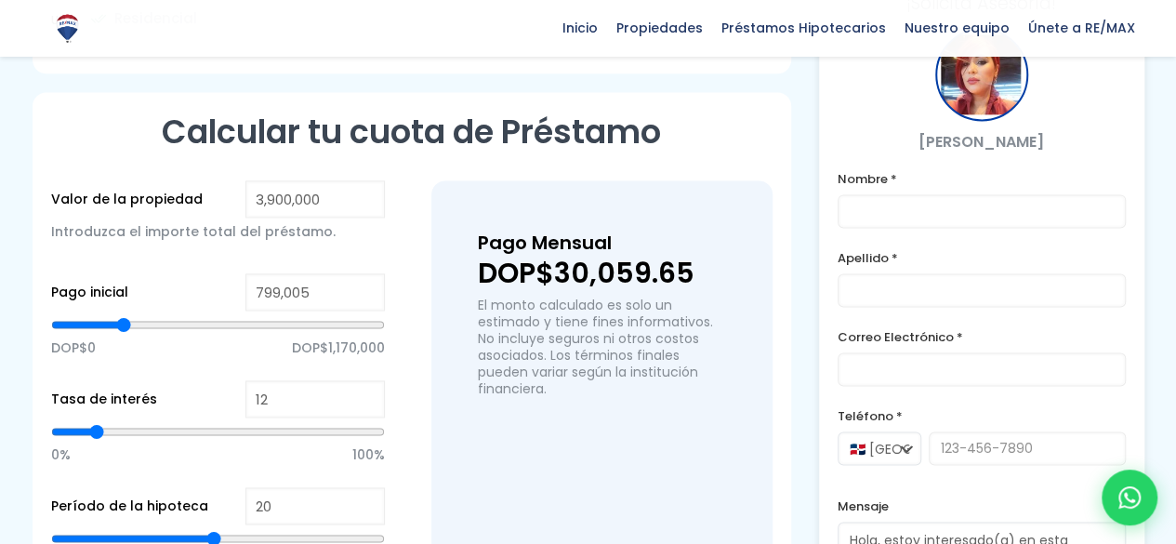
type input "814152"
type input "821,725"
type input "821725"
type input "829,299"
type input "829299"
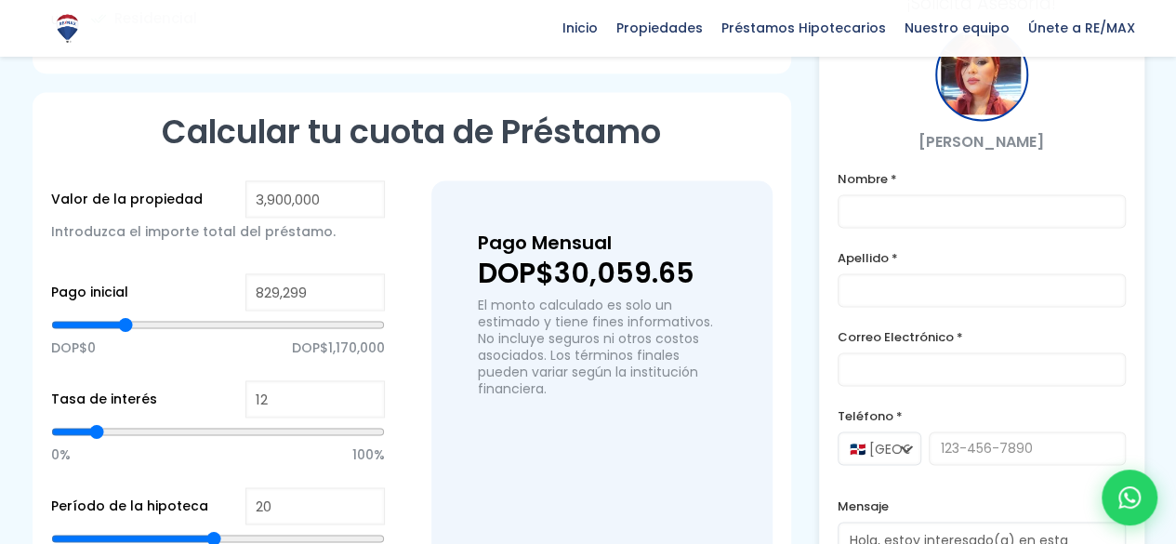
type input "836,872"
drag, startPoint x: 109, startPoint y: 285, endPoint x: 126, endPoint y: 285, distance: 17.7
type input "836872"
click at [126, 315] on input "range" at bounding box center [218, 324] width 334 height 19
drag, startPoint x: 325, startPoint y: 241, endPoint x: 160, endPoint y: 221, distance: 166.6
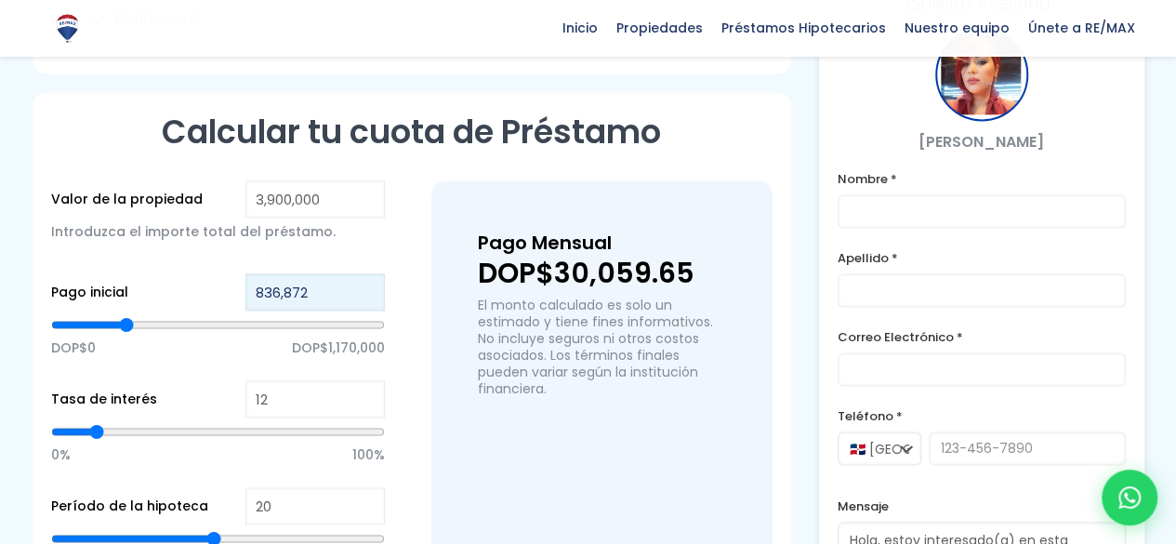
click at [160, 221] on form "Valor de la propiedad 3,900,000 Introduzca el importe total del préstamo. Pago …" at bounding box center [218, 414] width 334 height 469
click at [322, 273] on input "836,872" at bounding box center [314, 291] width 139 height 37
paste input "780,000"
type input "780,000"
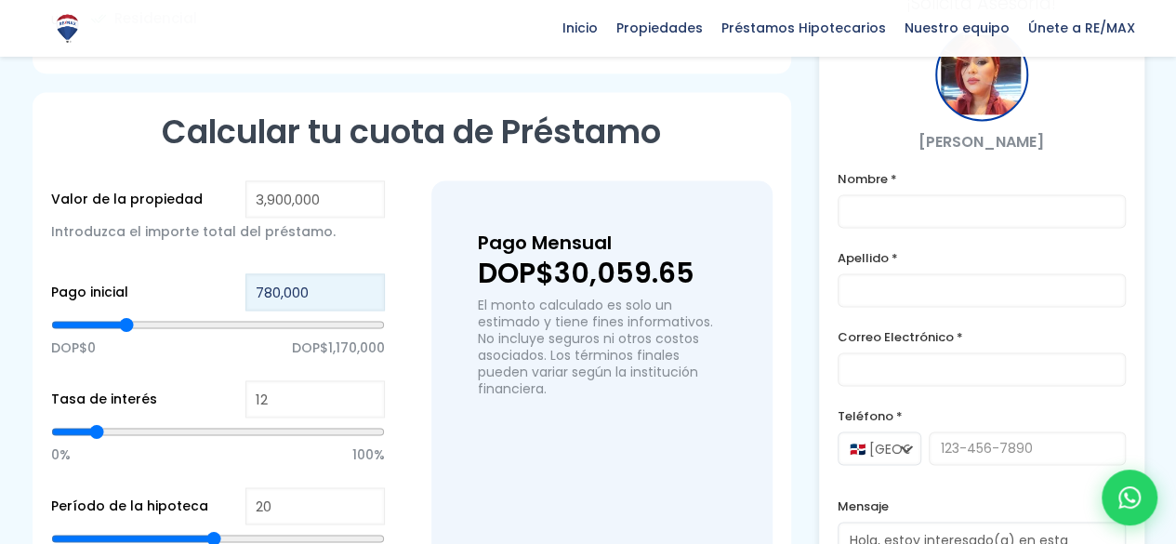
type input "780000"
type input "780,000"
click at [444, 282] on div "Pago Mensual DOP$30,059.65 El monto calculado es solo un estimado y tiene fines…" at bounding box center [601, 414] width 341 height 469
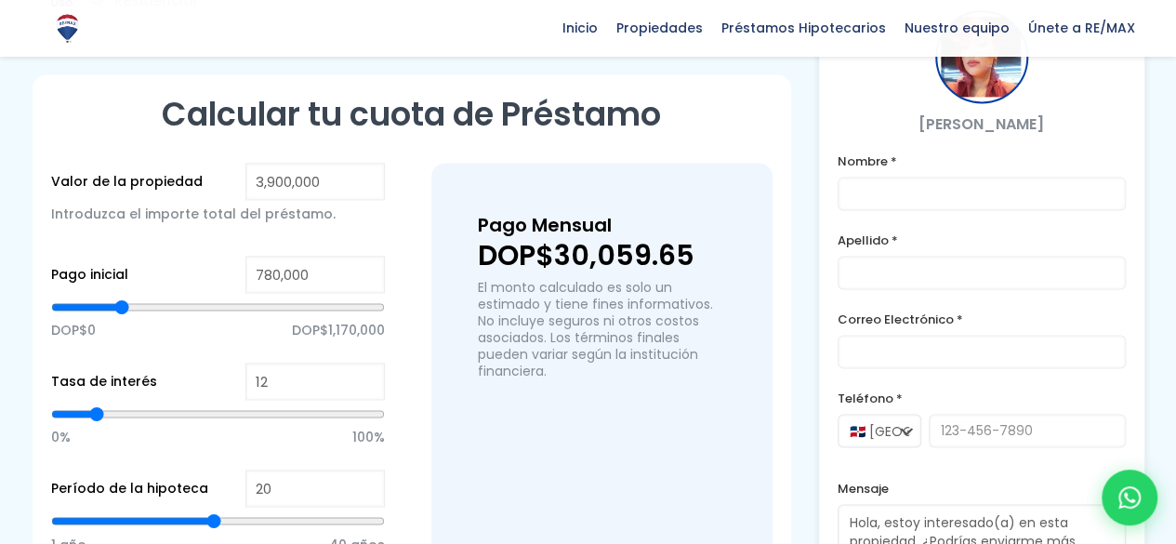
scroll to position [1334, 0]
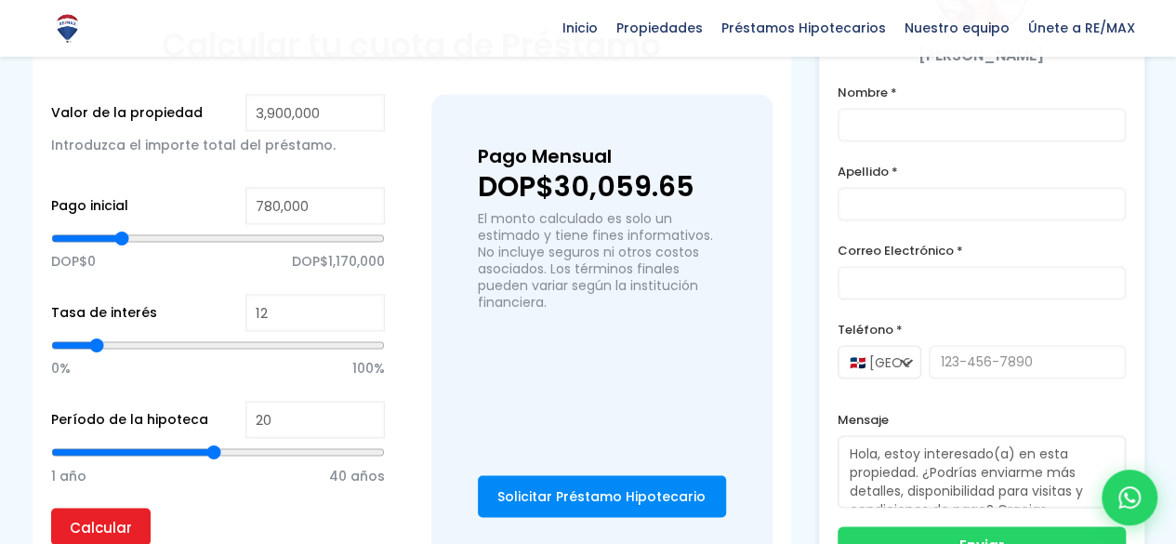
click at [214, 442] on input "range" at bounding box center [218, 451] width 334 height 19
click at [322, 401] on input "20" at bounding box center [314, 419] width 139 height 37
click at [245, 507] on p "Calcular" at bounding box center [218, 525] width 334 height 37
click at [95, 507] on input "Calcular" at bounding box center [100, 525] width 99 height 37
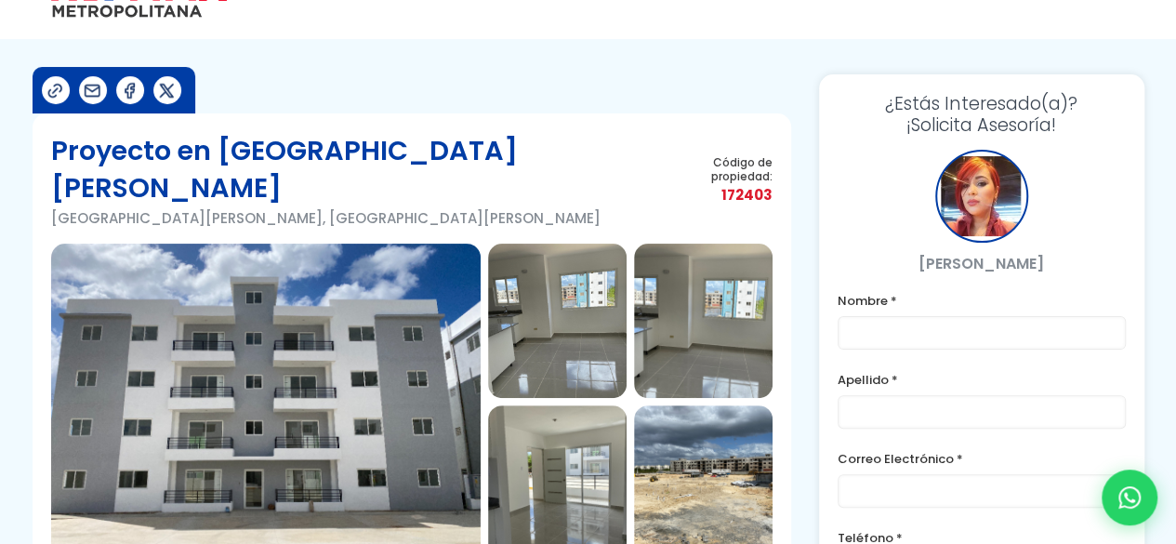
scroll to position [53, 0]
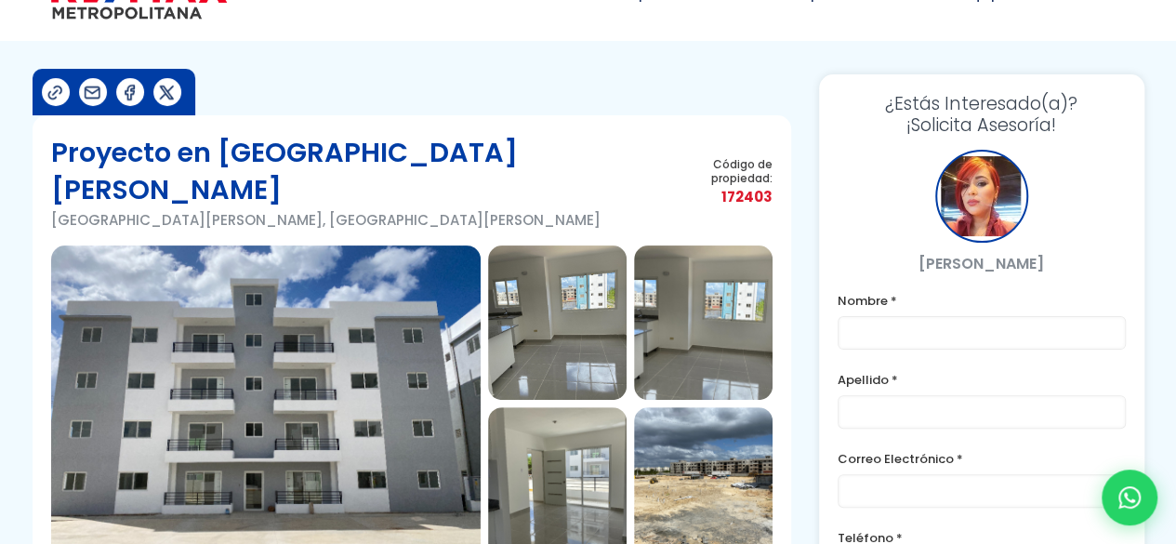
click at [334, 324] on img at bounding box center [265, 403] width 429 height 316
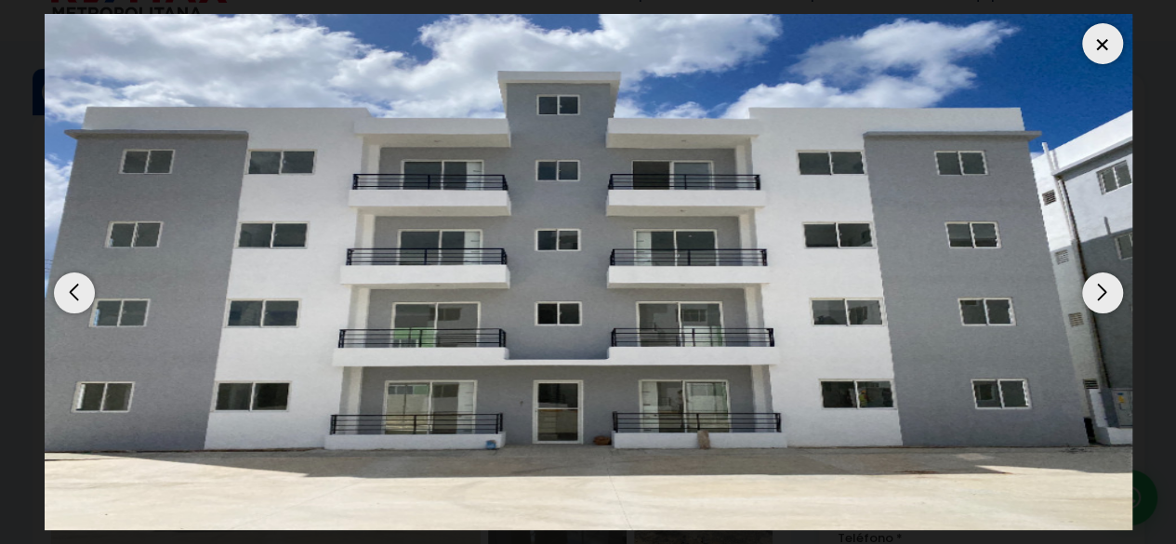
click at [1119, 295] on div "Next slide" at bounding box center [1102, 292] width 41 height 41
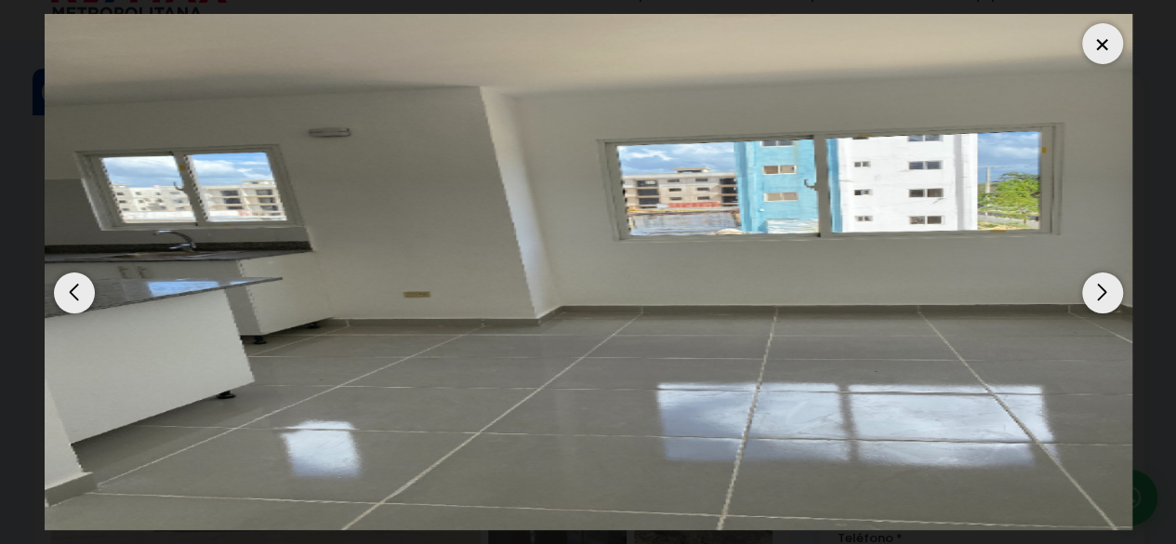
click at [1119, 295] on div "Next slide" at bounding box center [1102, 292] width 41 height 41
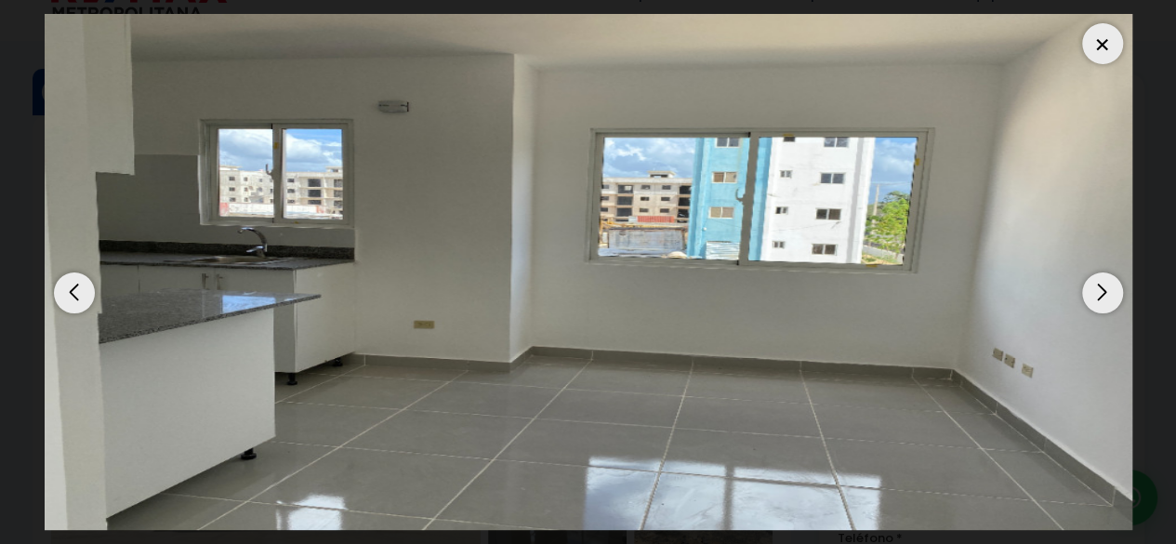
click at [1119, 295] on div "Next slide" at bounding box center [1102, 292] width 41 height 41
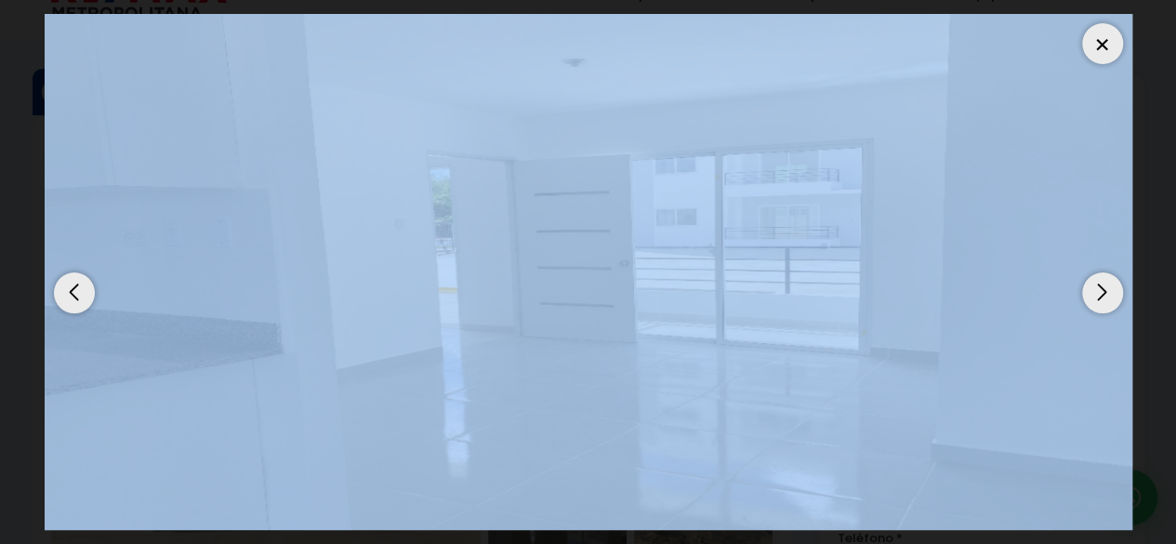
click at [1119, 295] on div "Next slide" at bounding box center [1102, 292] width 41 height 41
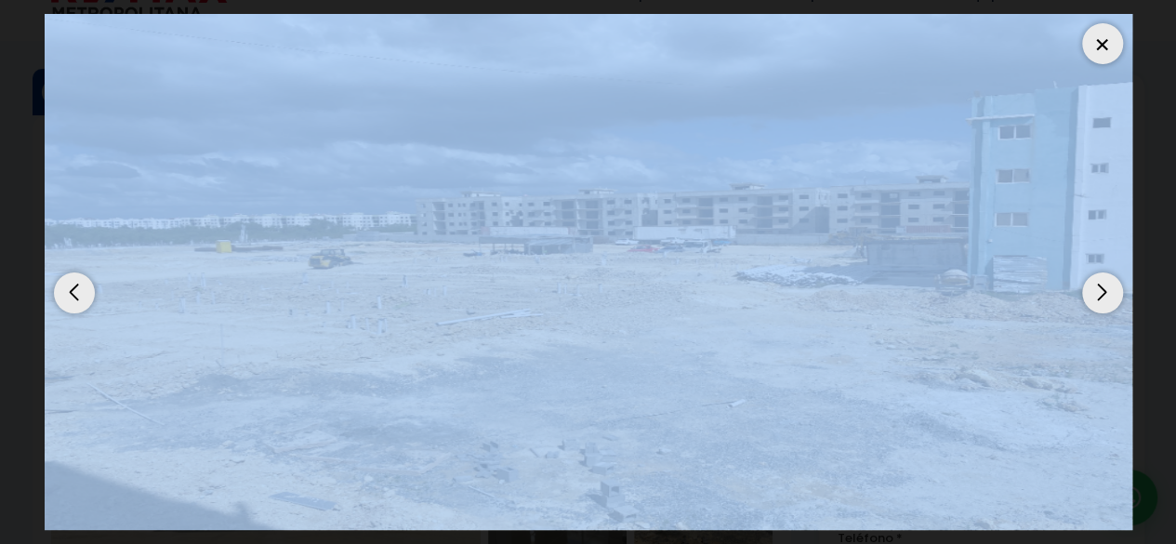
click at [1119, 295] on div "Next slide" at bounding box center [1102, 292] width 41 height 41
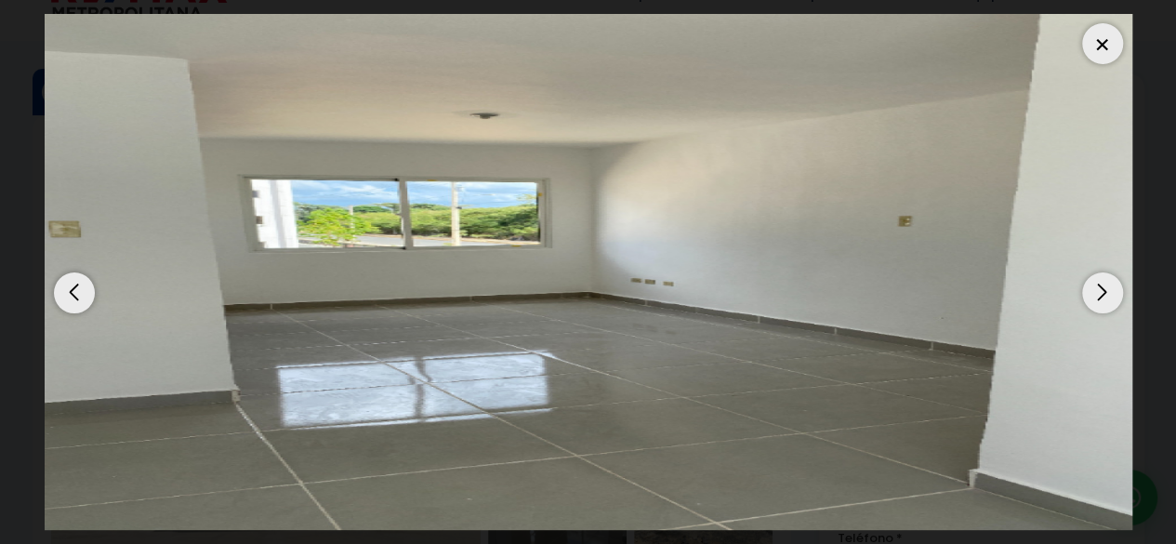
click at [1085, 42] on div at bounding box center [1102, 43] width 41 height 41
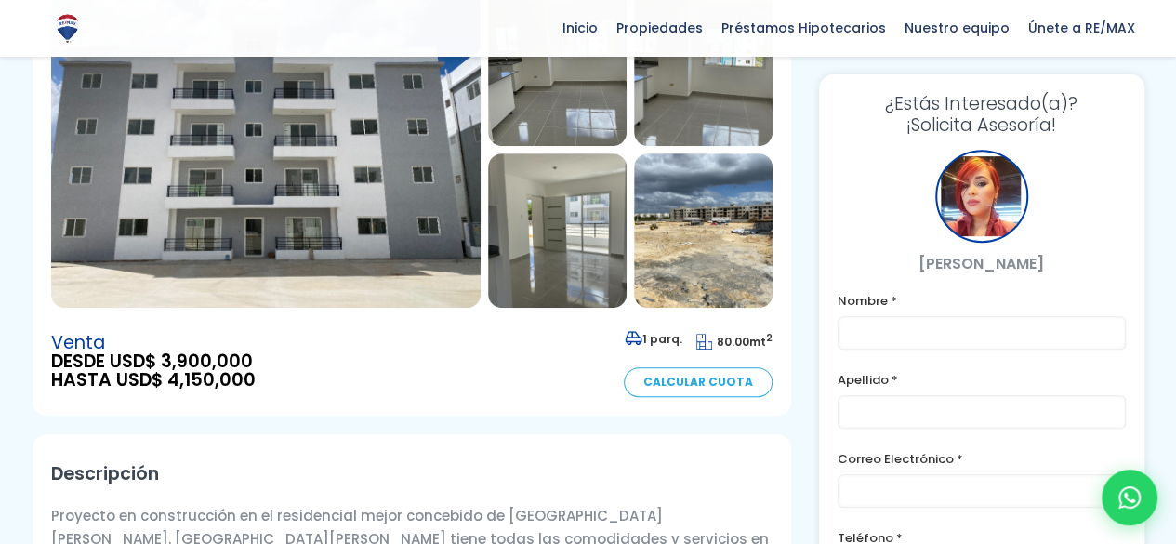
scroll to position [0, 0]
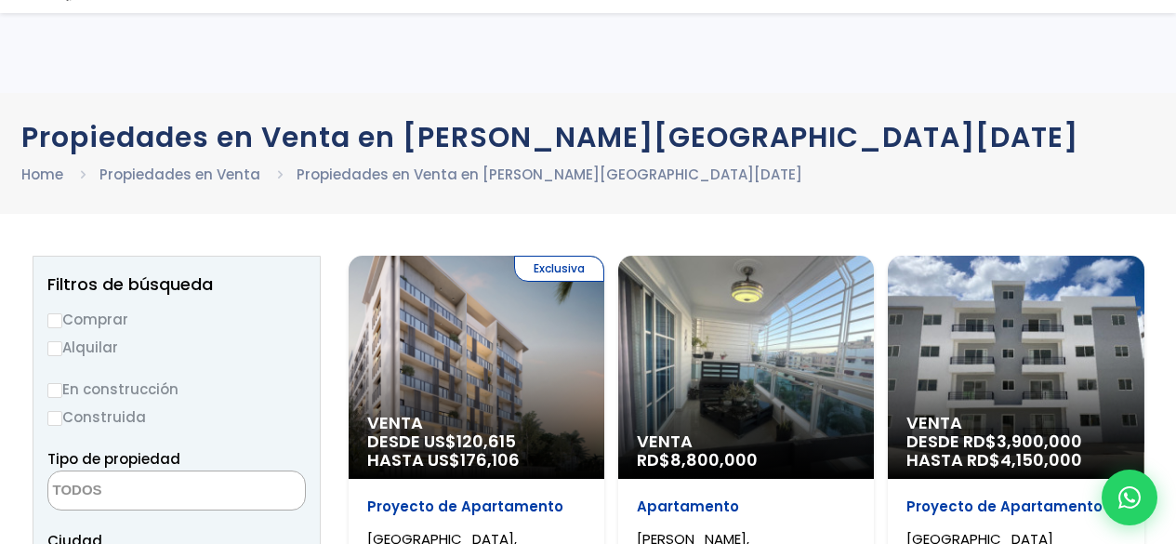
select select
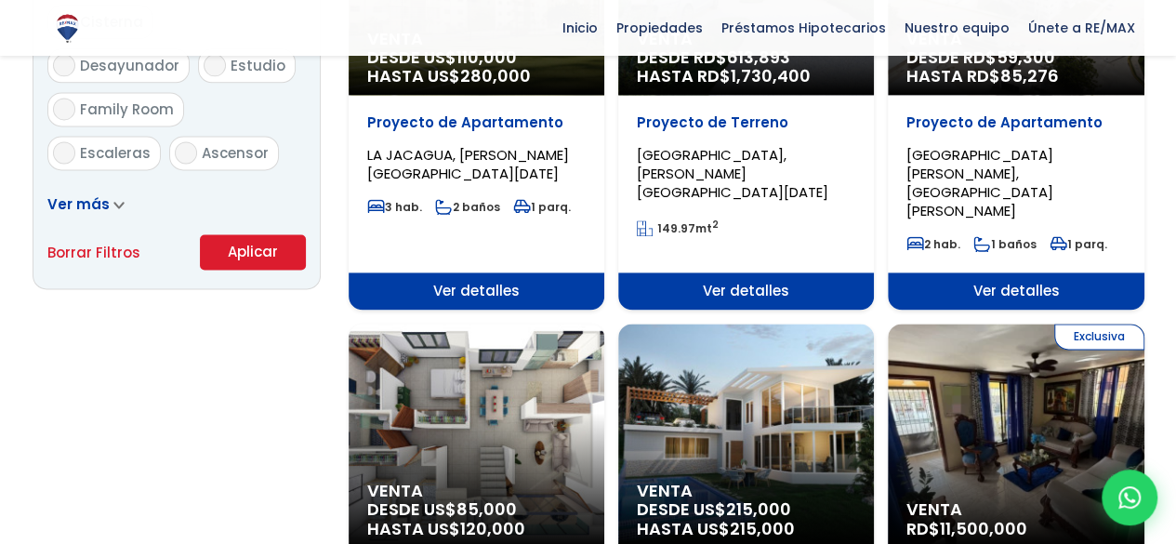
scroll to position [1286, 0]
